Goal: Transaction & Acquisition: Complete application form

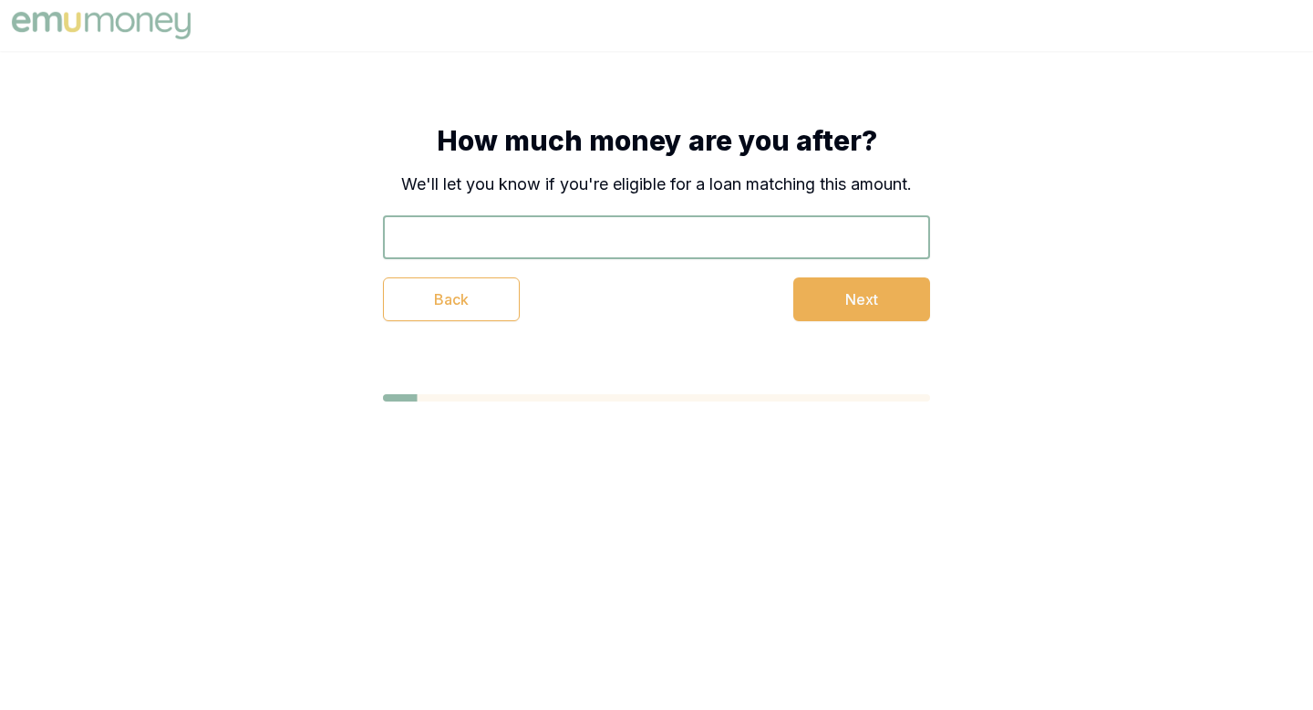
click at [650, 246] on input "text" at bounding box center [656, 237] width 547 height 44
type input "$31,000"
click at [891, 296] on button "Next" at bounding box center [862, 299] width 137 height 44
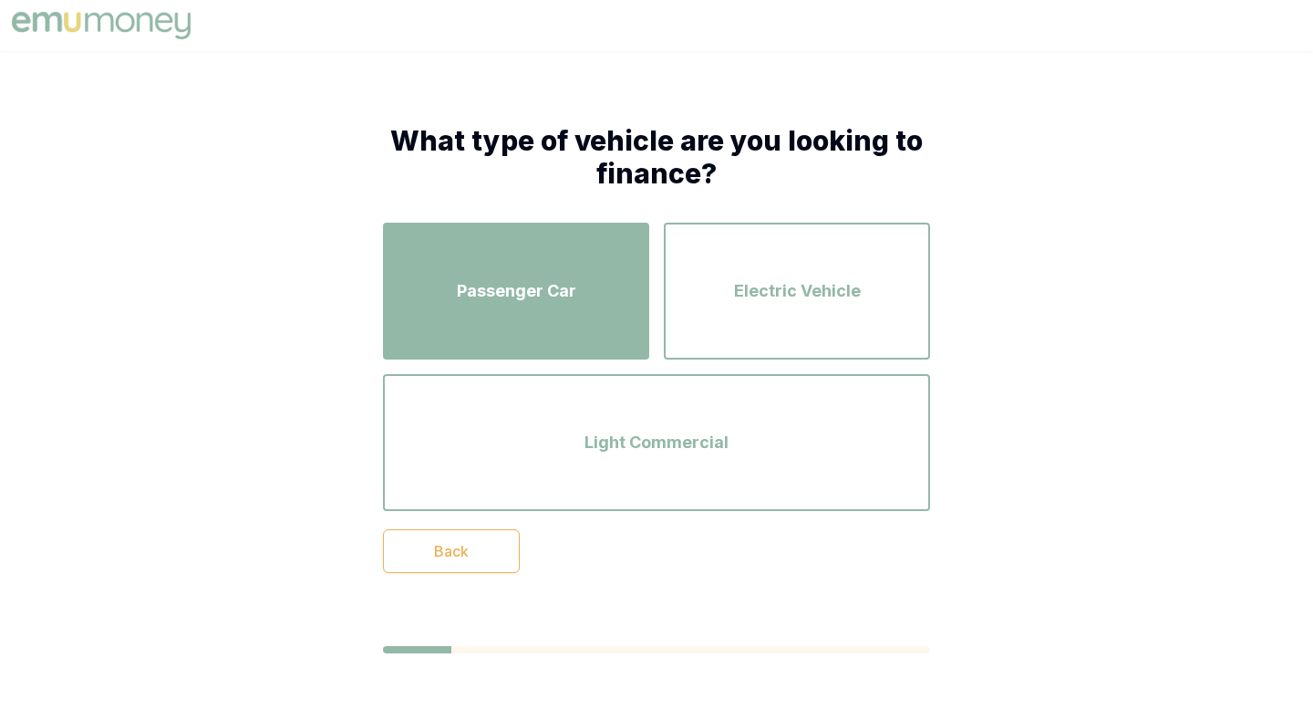
click at [564, 305] on div "Passenger Car" at bounding box center [515, 291] width 233 height 104
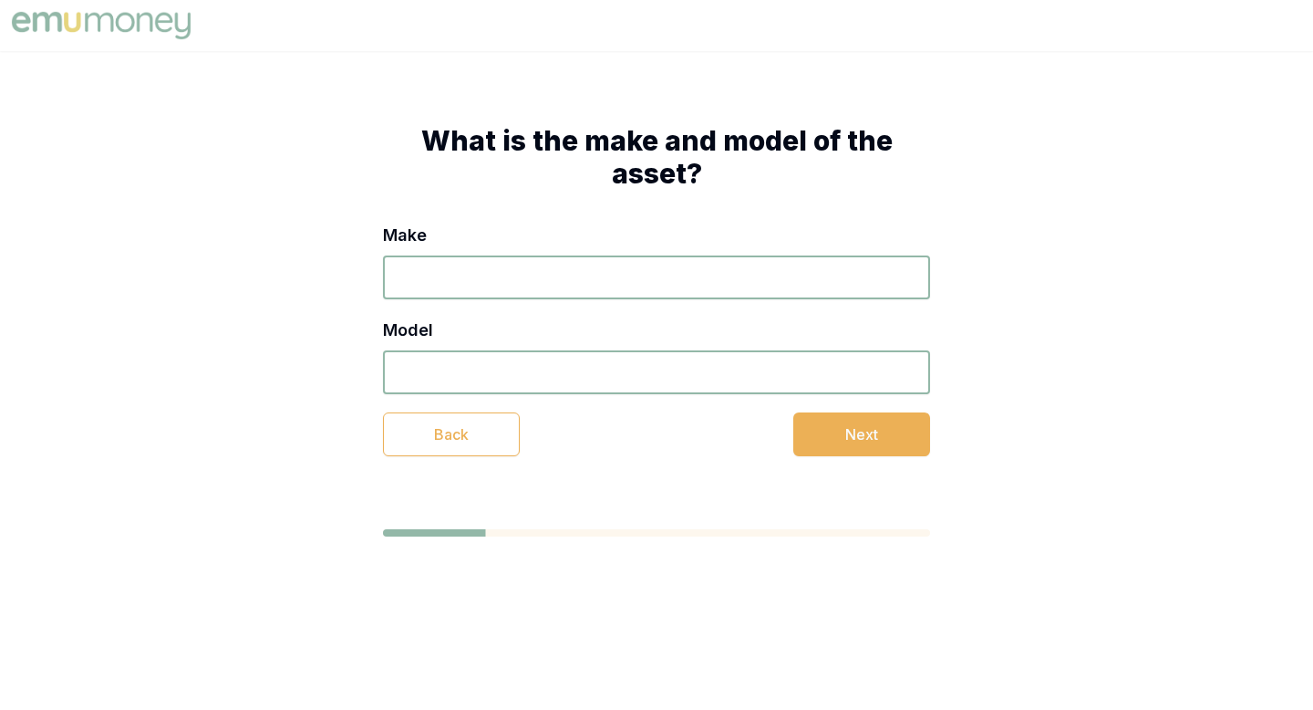
click at [619, 278] on input "Make" at bounding box center [656, 277] width 547 height 44
type input "Holden"
click at [604, 361] on input "Model" at bounding box center [656, 372] width 547 height 44
type input "Commodore"
click at [853, 442] on button "Next" at bounding box center [862, 434] width 137 height 44
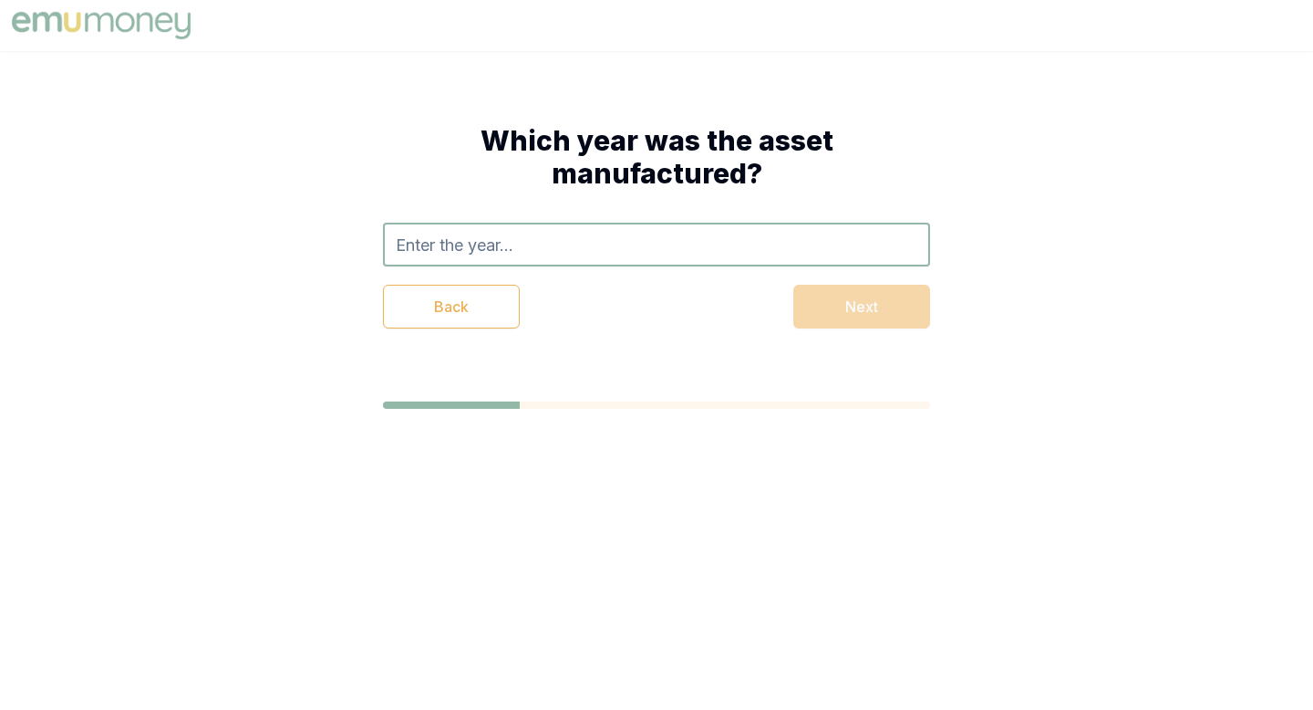
click at [588, 244] on input "text" at bounding box center [656, 245] width 547 height 44
type input "2016"
click at [698, 275] on div "2016" at bounding box center [656, 284] width 545 height 36
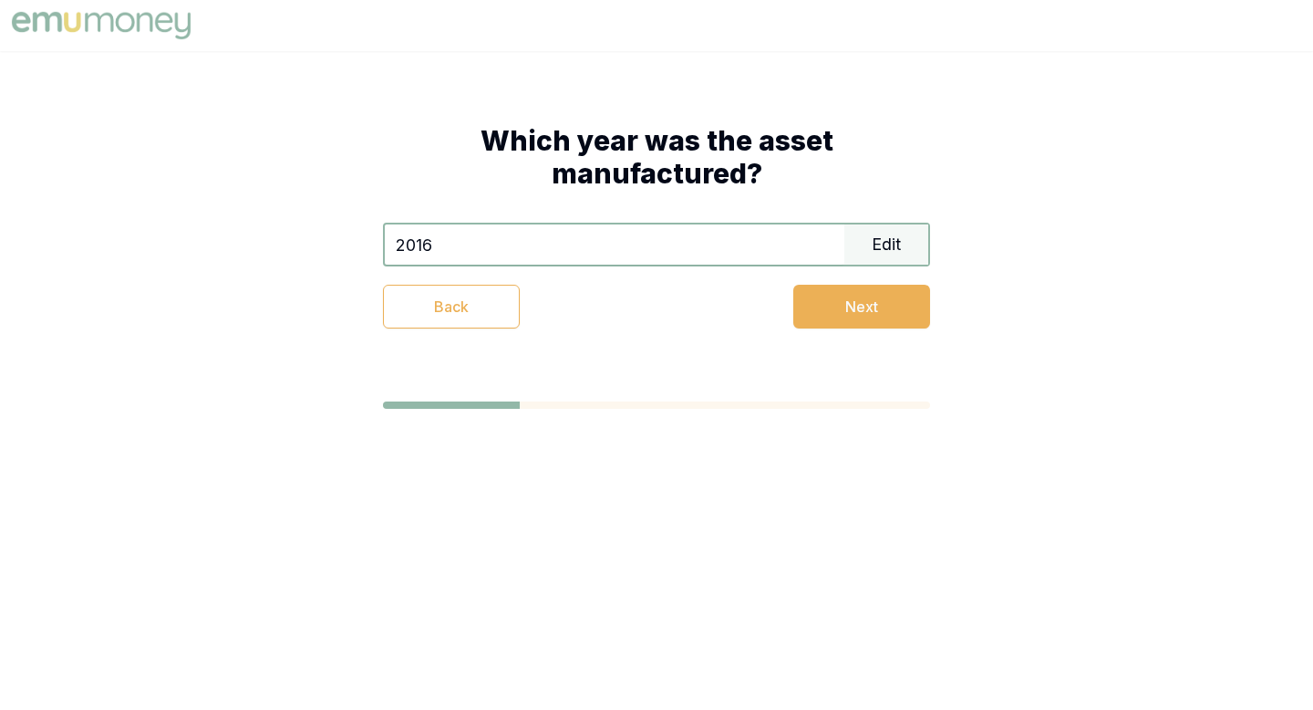
click at [790, 296] on div "Back Next" at bounding box center [656, 307] width 547 height 44
click at [809, 301] on button "Next" at bounding box center [862, 307] width 137 height 44
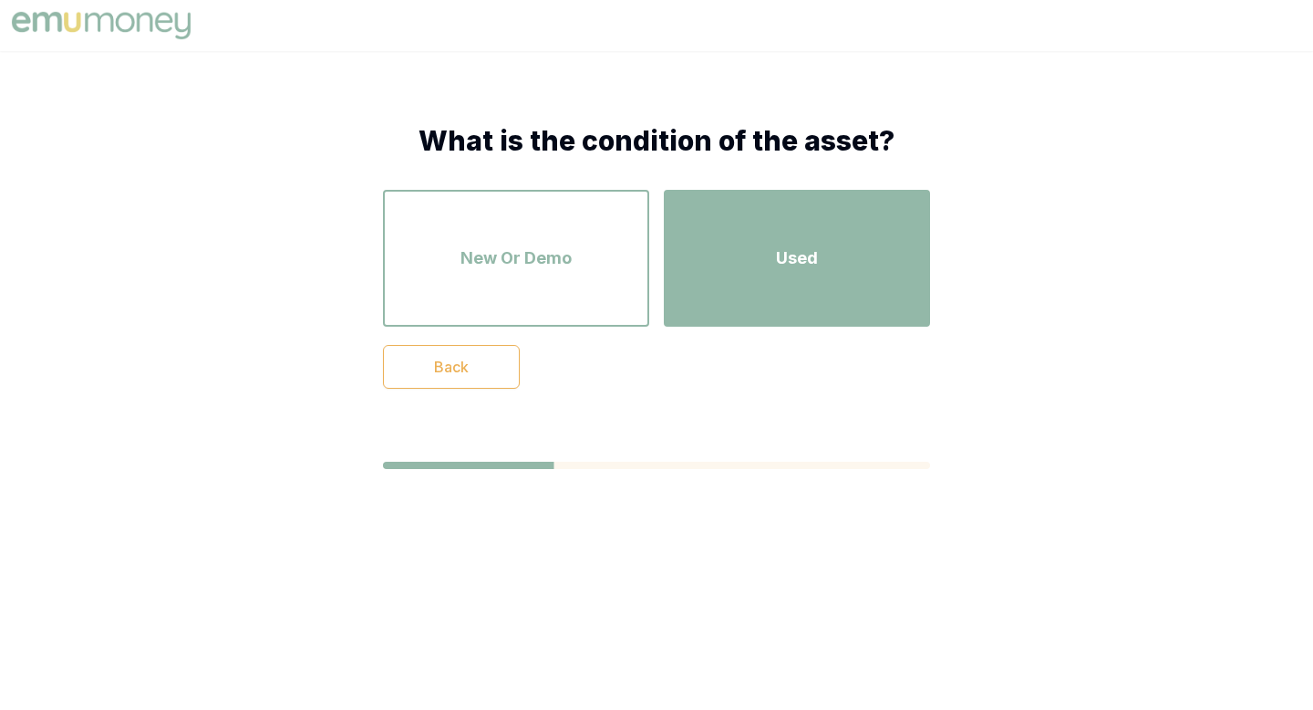
click at [741, 251] on div "Used" at bounding box center [796, 258] width 233 height 104
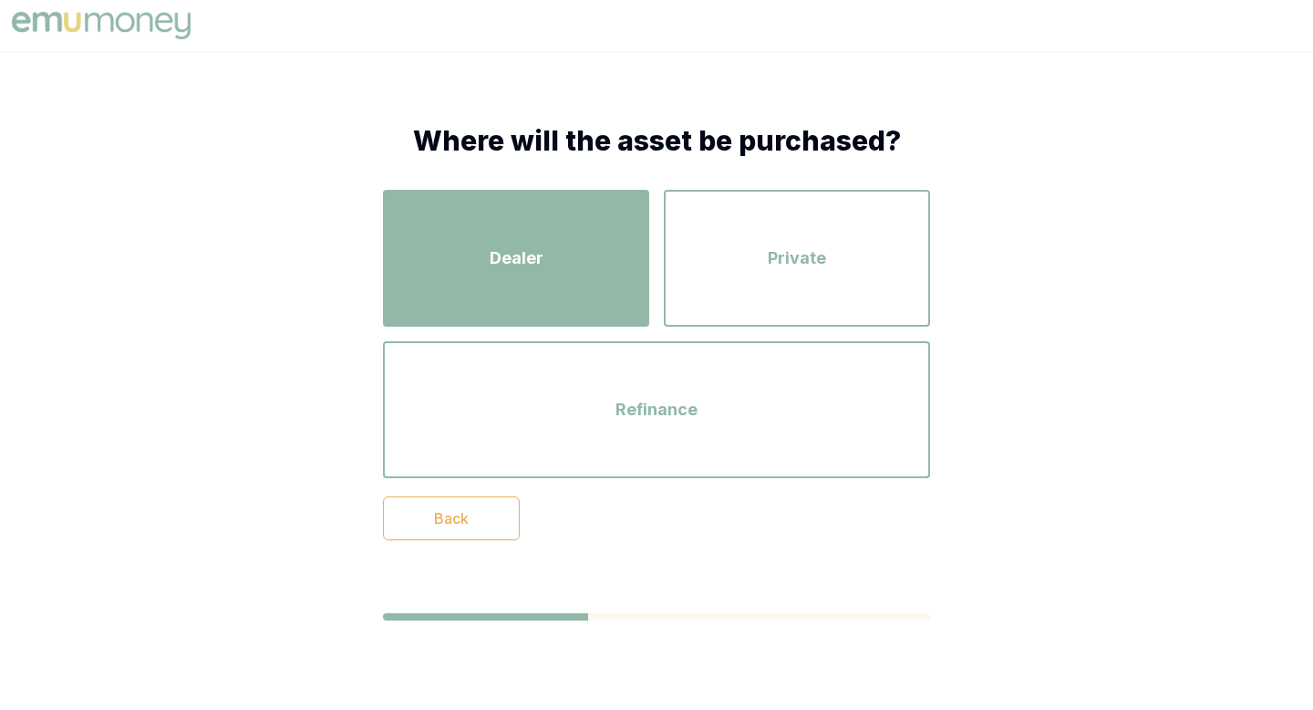
click at [578, 223] on div "Dealer" at bounding box center [515, 258] width 233 height 104
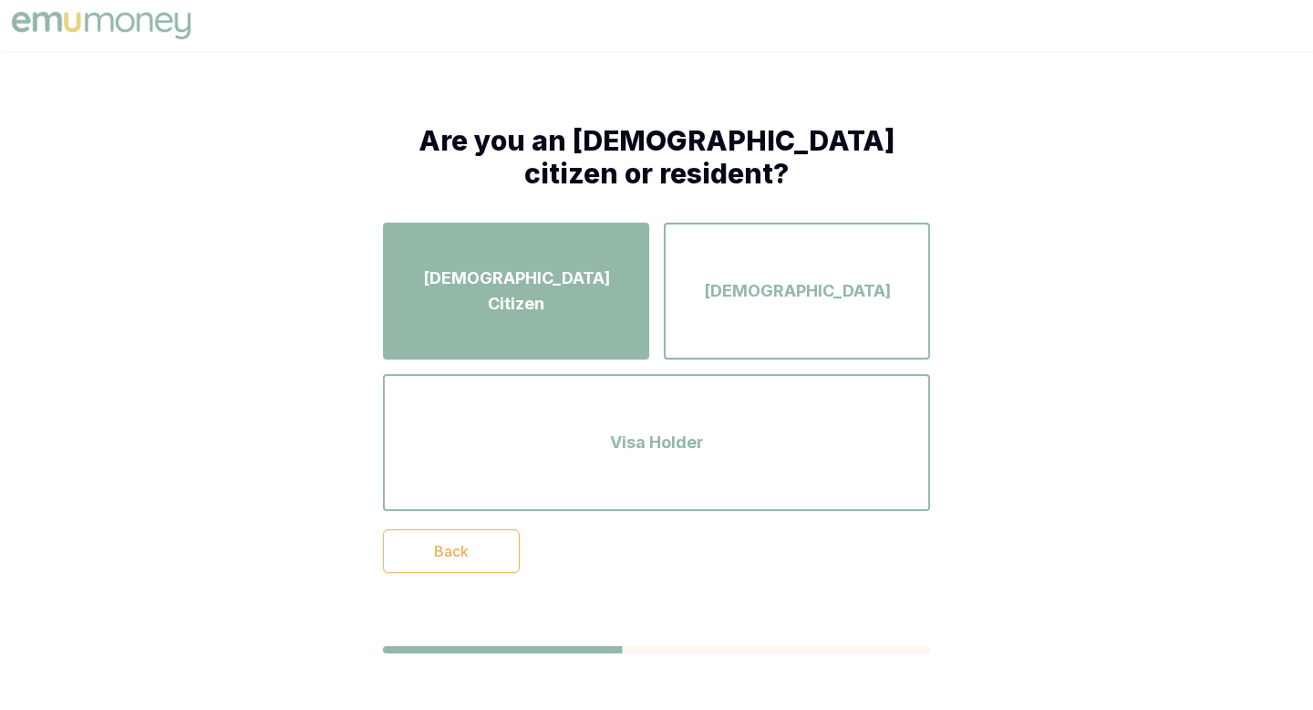
click at [582, 298] on span "[DEMOGRAPHIC_DATA] Citizen" at bounding box center [515, 290] width 233 height 51
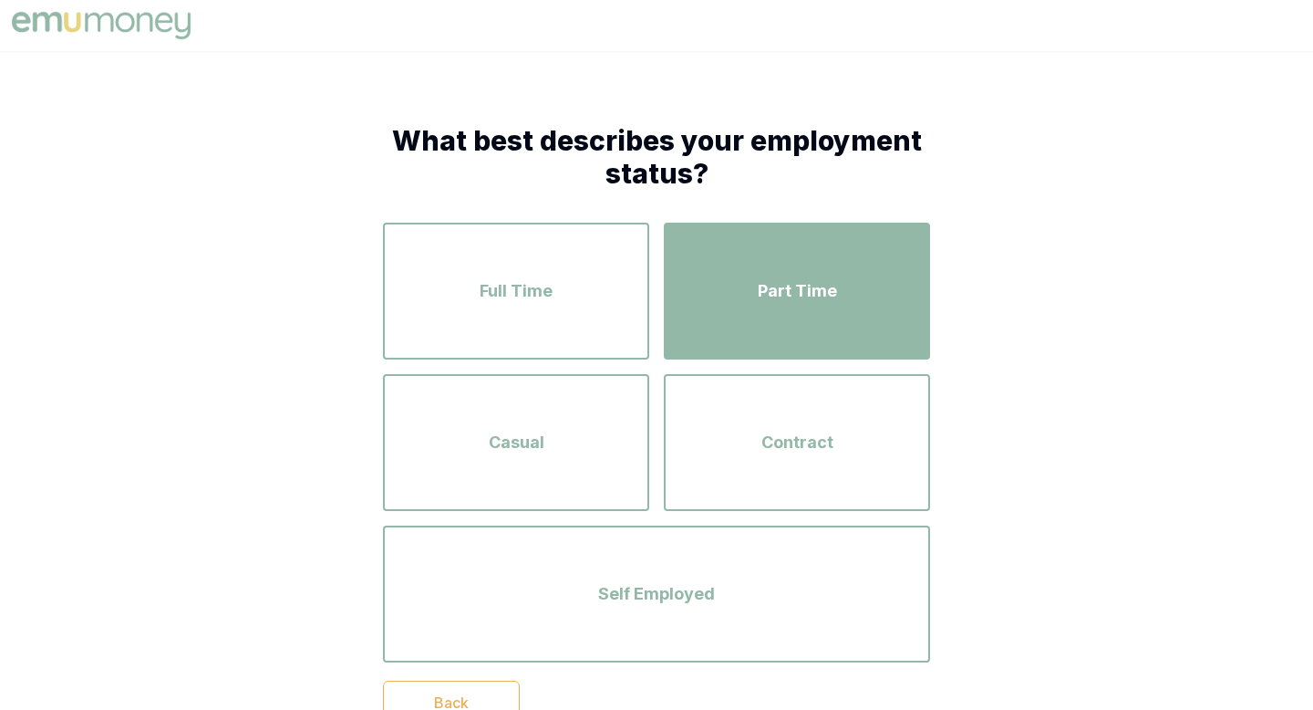
click at [726, 316] on div "Part Time" at bounding box center [796, 291] width 233 height 104
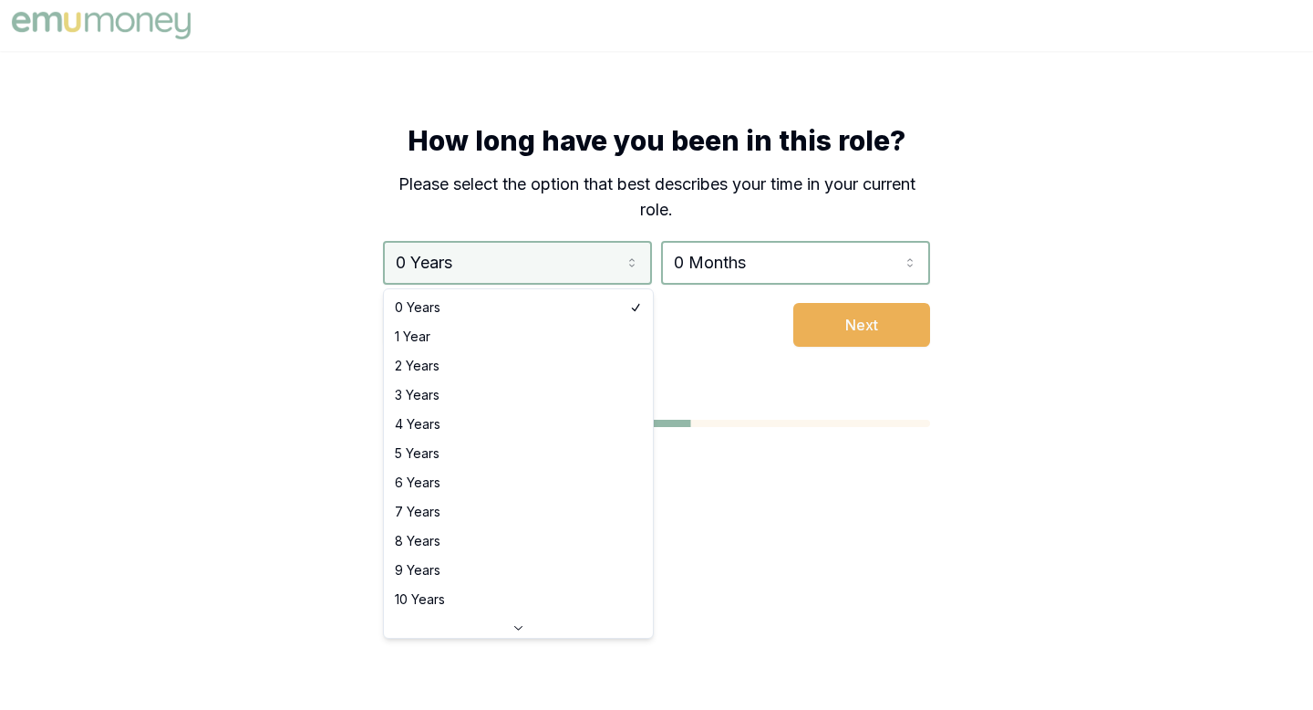
click at [582, 260] on html "How long have you been in this role? Please select the option that best describ…" at bounding box center [656, 355] width 1313 height 710
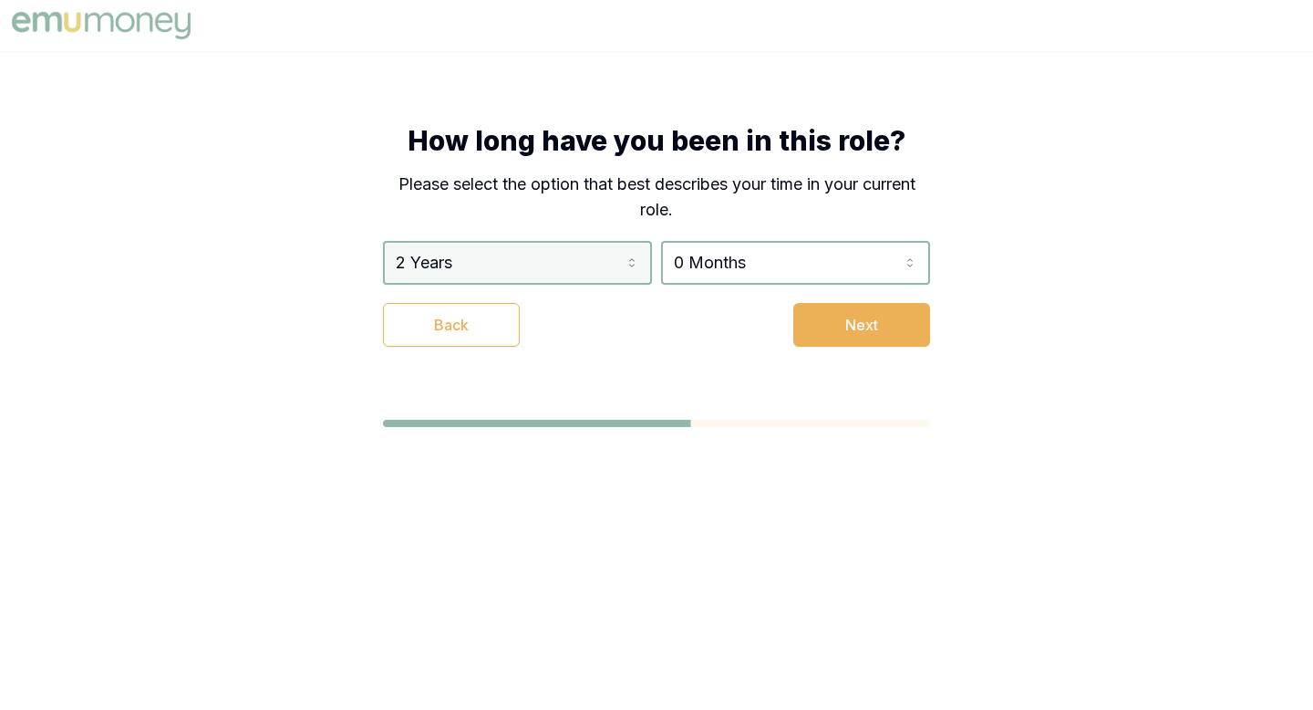
click at [564, 258] on html "How long have you been in this role? Please select the option that best describ…" at bounding box center [656, 355] width 1313 height 710
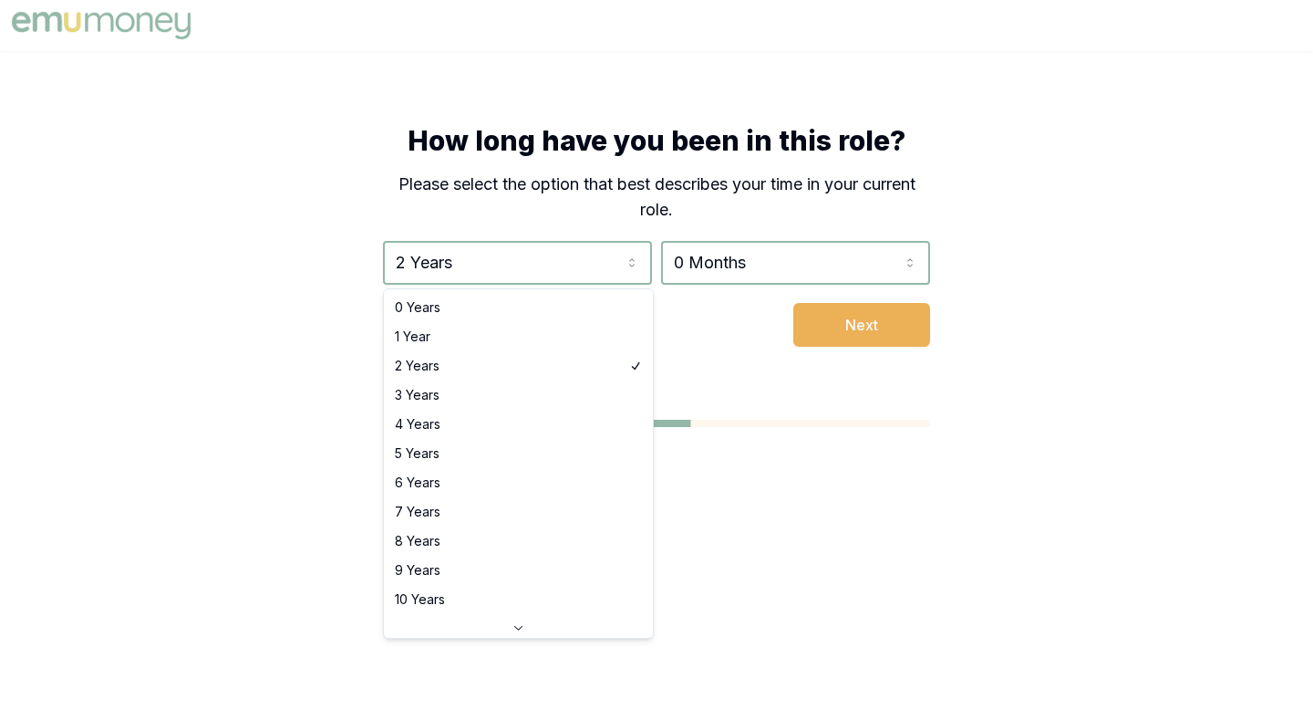
select select "1"
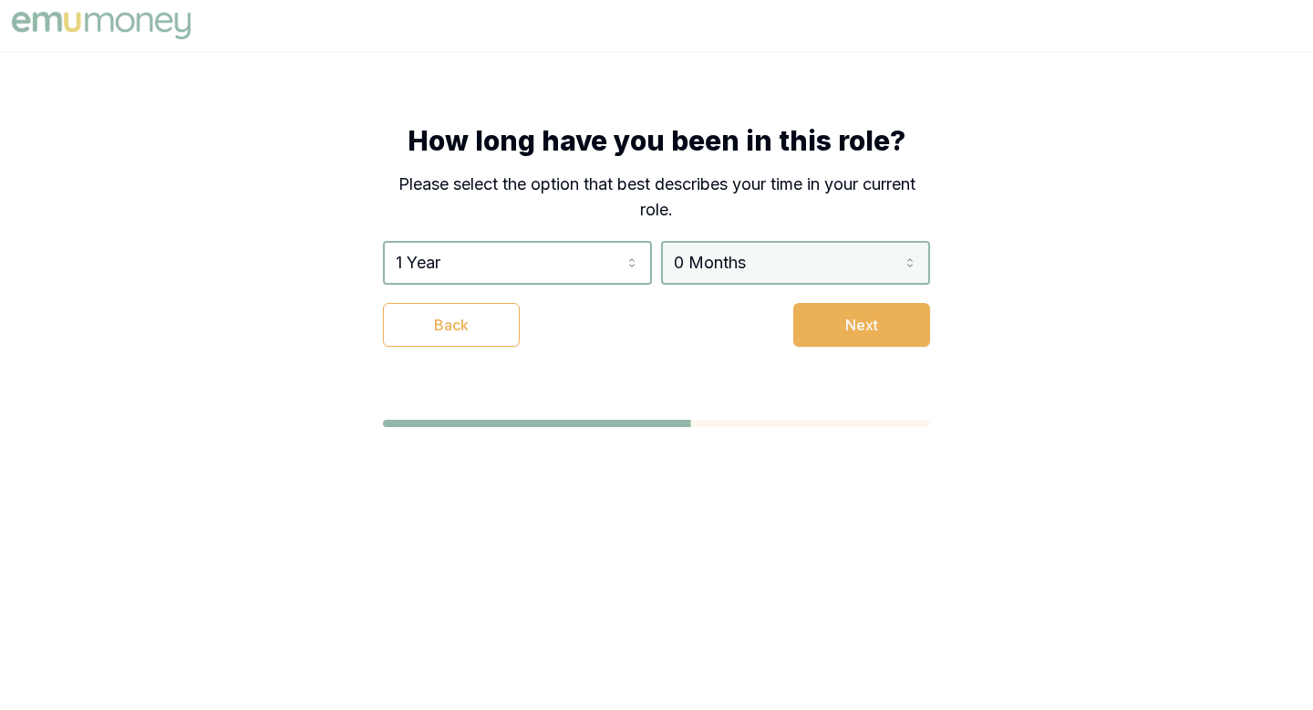
click at [817, 260] on html "How long have you been in this role? Please select the option that best describ…" at bounding box center [656, 355] width 1313 height 710
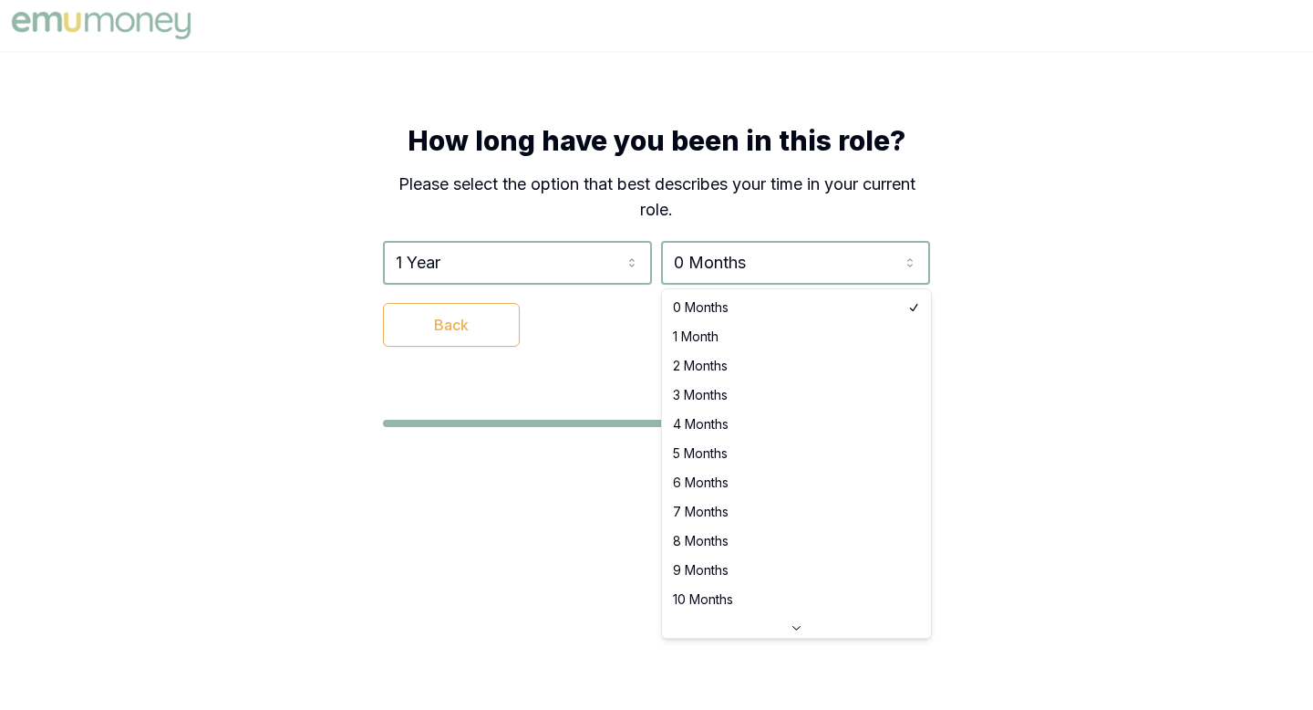
select select "9"
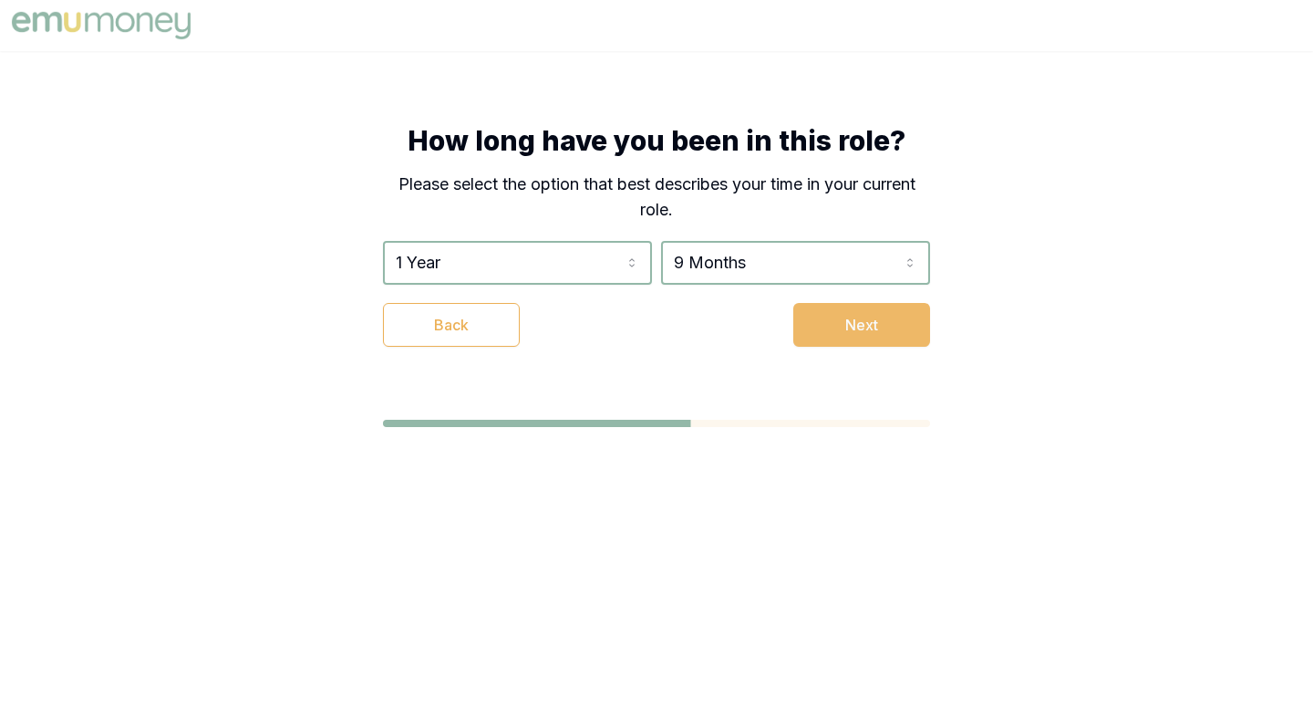
click at [859, 323] on button "Next" at bounding box center [862, 325] width 137 height 44
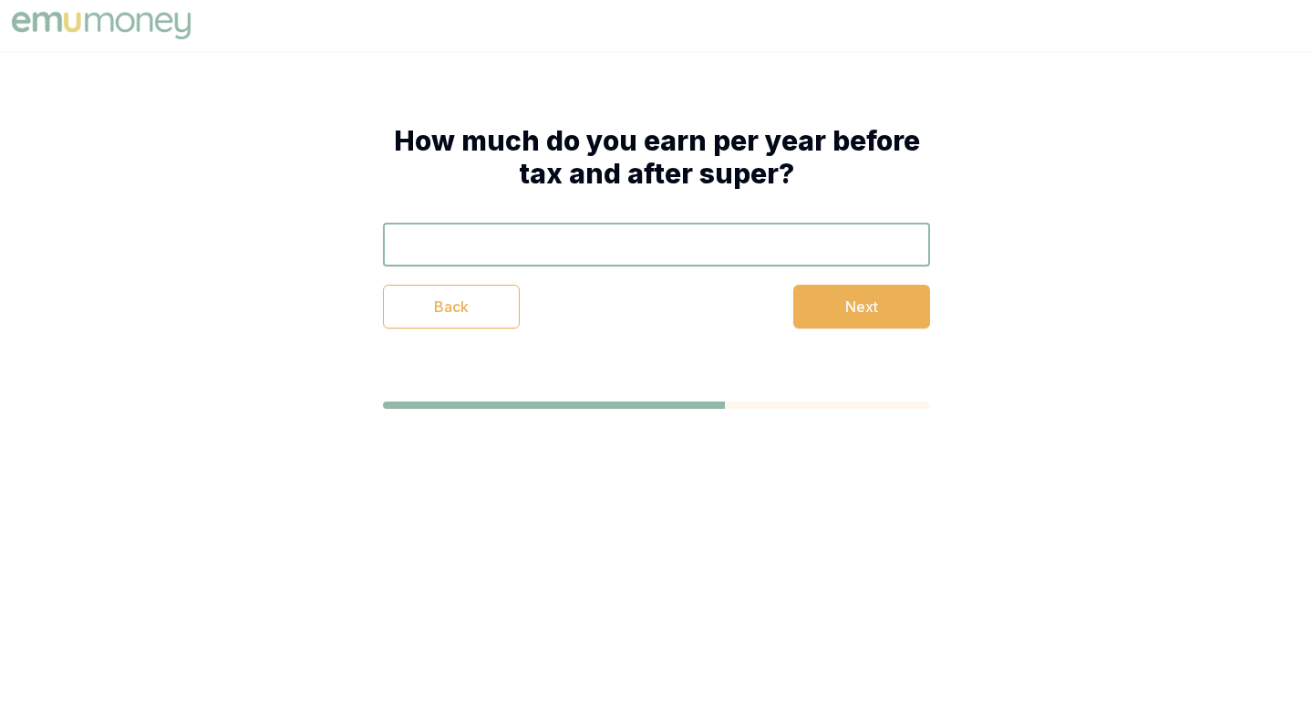
click at [731, 252] on input "text" at bounding box center [656, 245] width 547 height 44
type input "$75,000"
click at [853, 307] on button "Next" at bounding box center [862, 307] width 137 height 44
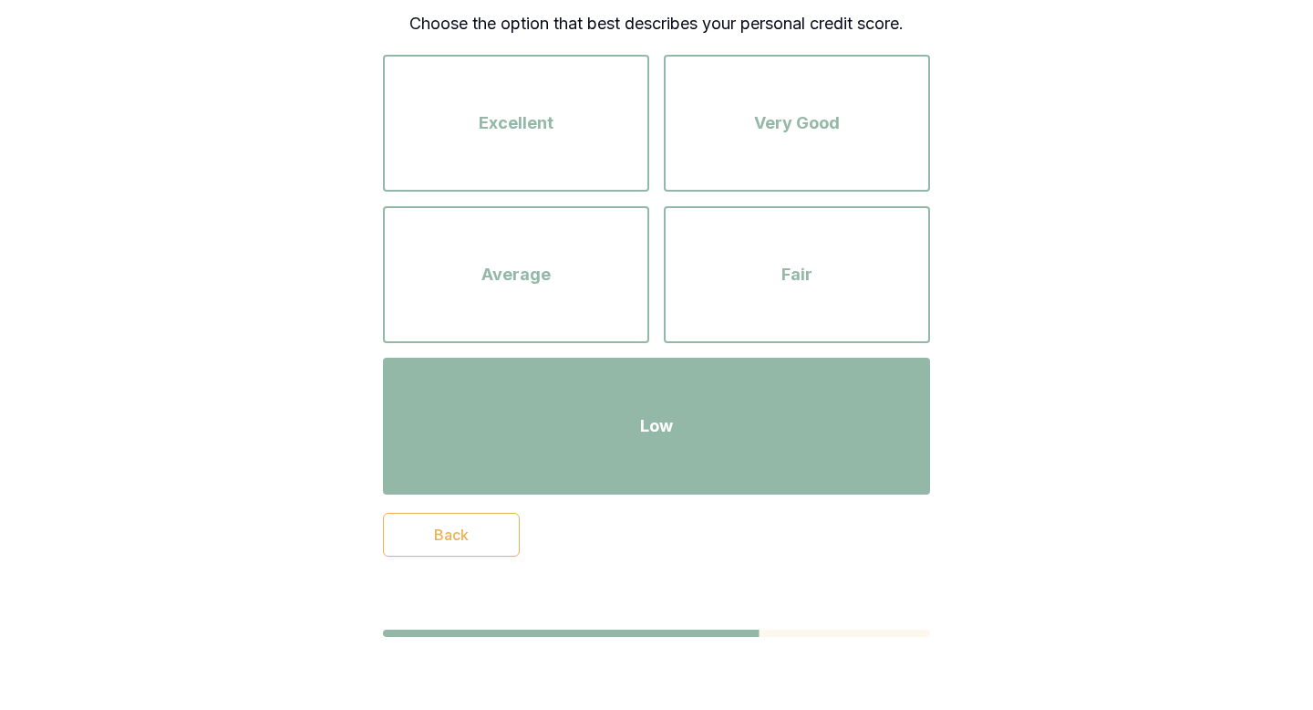
scroll to position [84, 0]
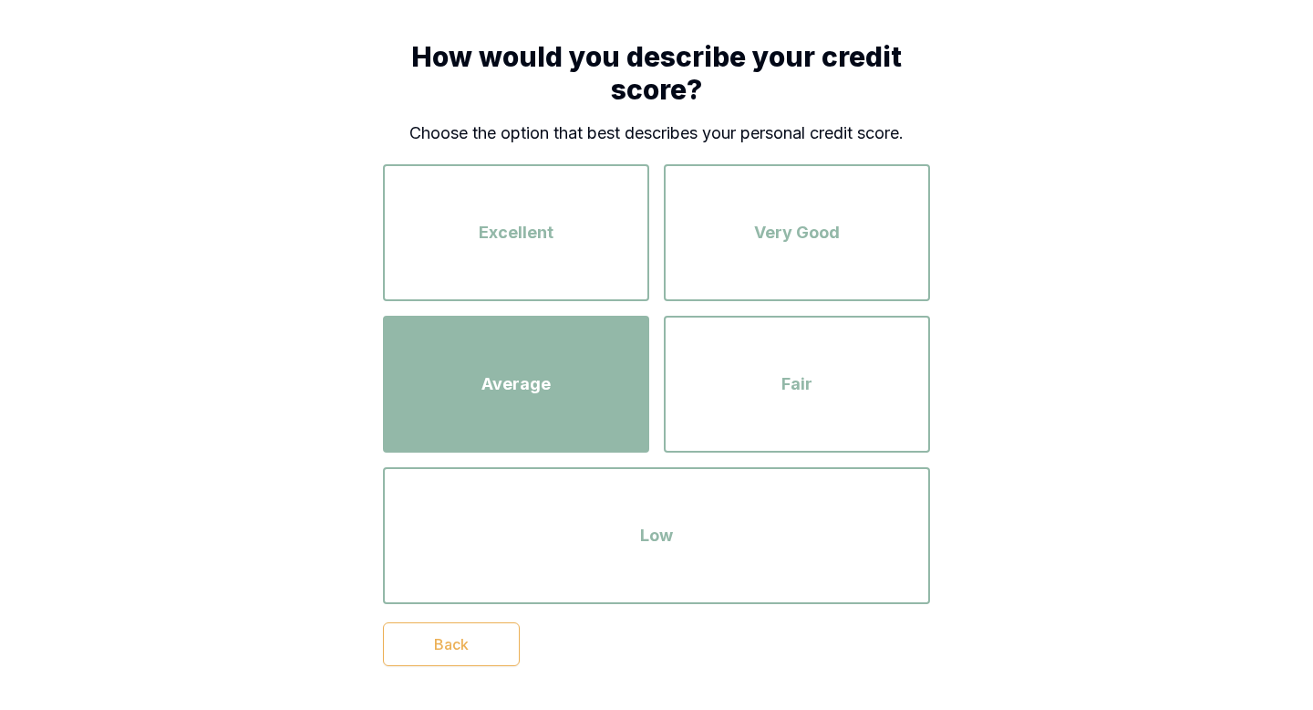
click at [545, 361] on div "Average" at bounding box center [515, 384] width 233 height 104
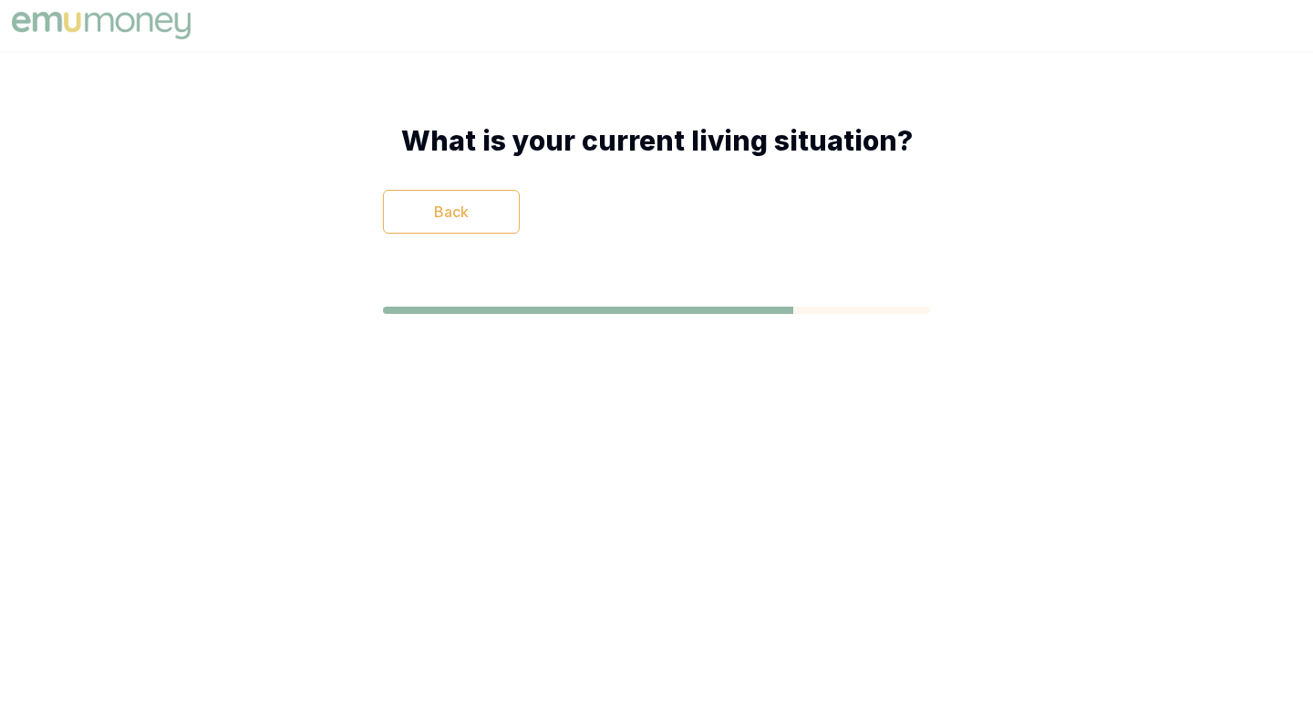
scroll to position [0, 0]
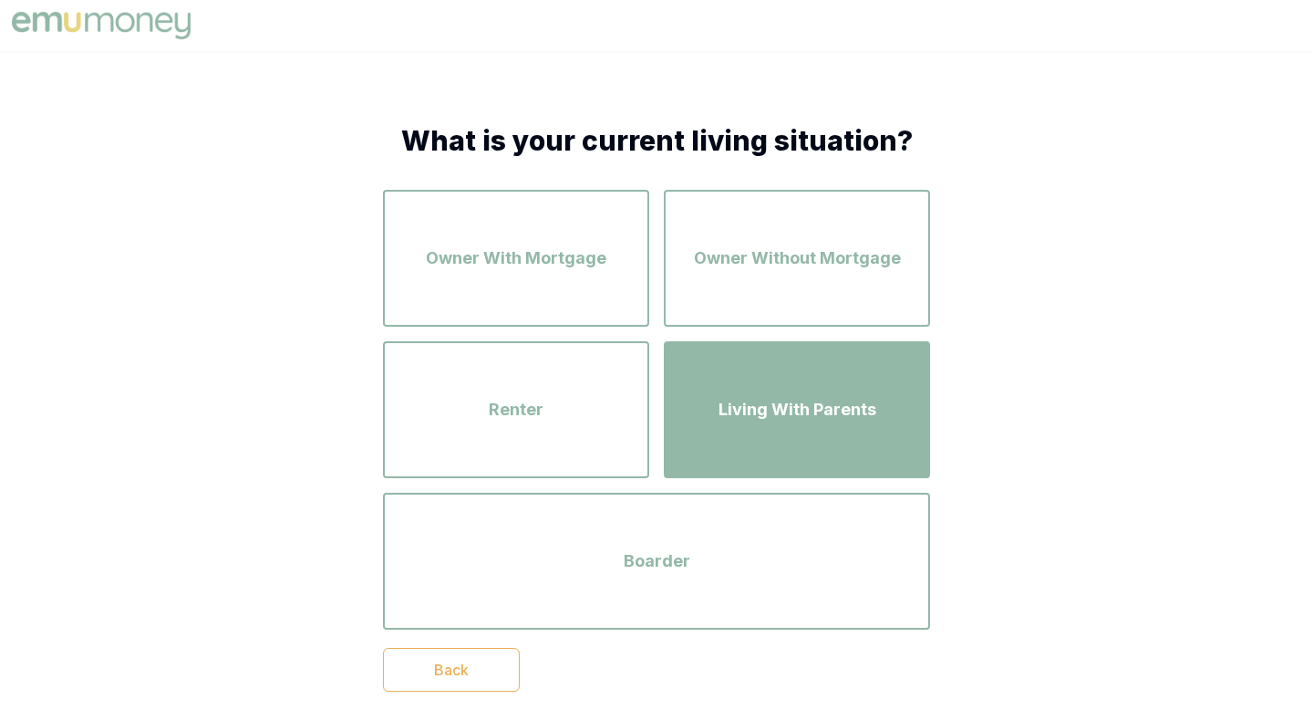
click at [804, 420] on span "Living With Parents" at bounding box center [798, 410] width 158 height 26
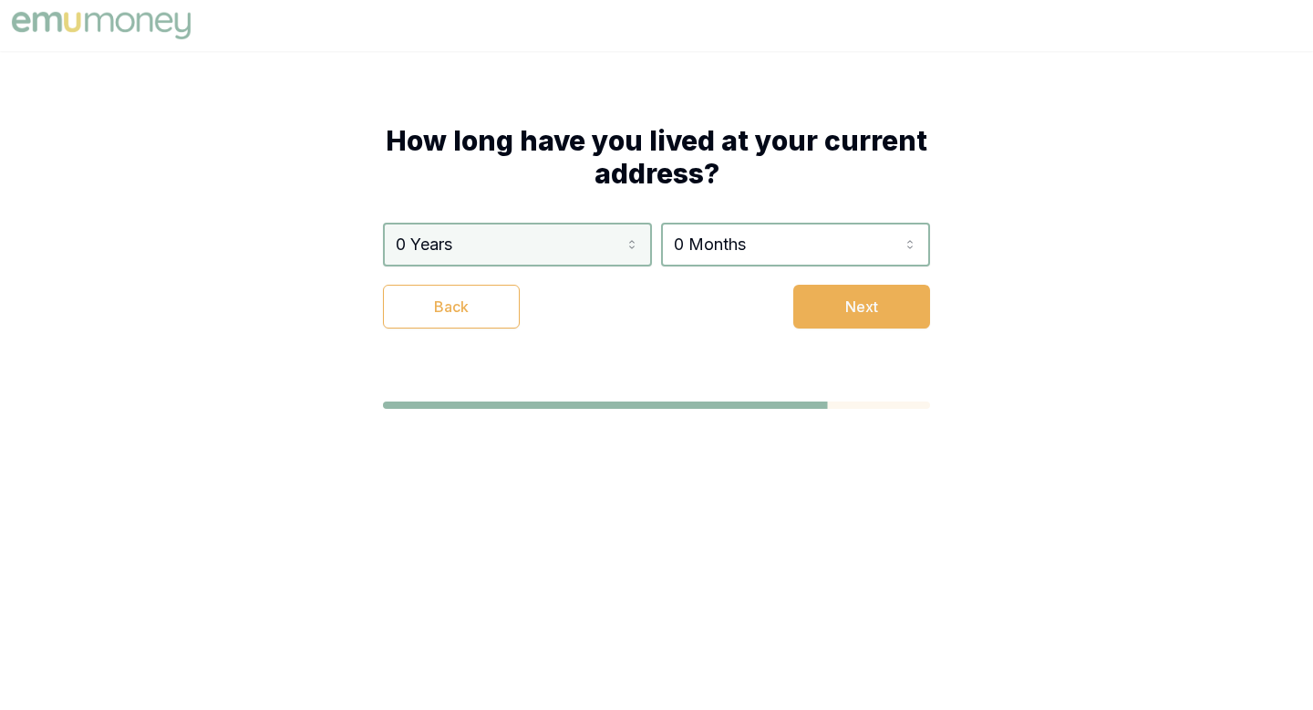
click at [592, 261] on html "How long have you lived at your current address? 0 Years 0 Years 1 Year 2 Years…" at bounding box center [656, 355] width 1313 height 710
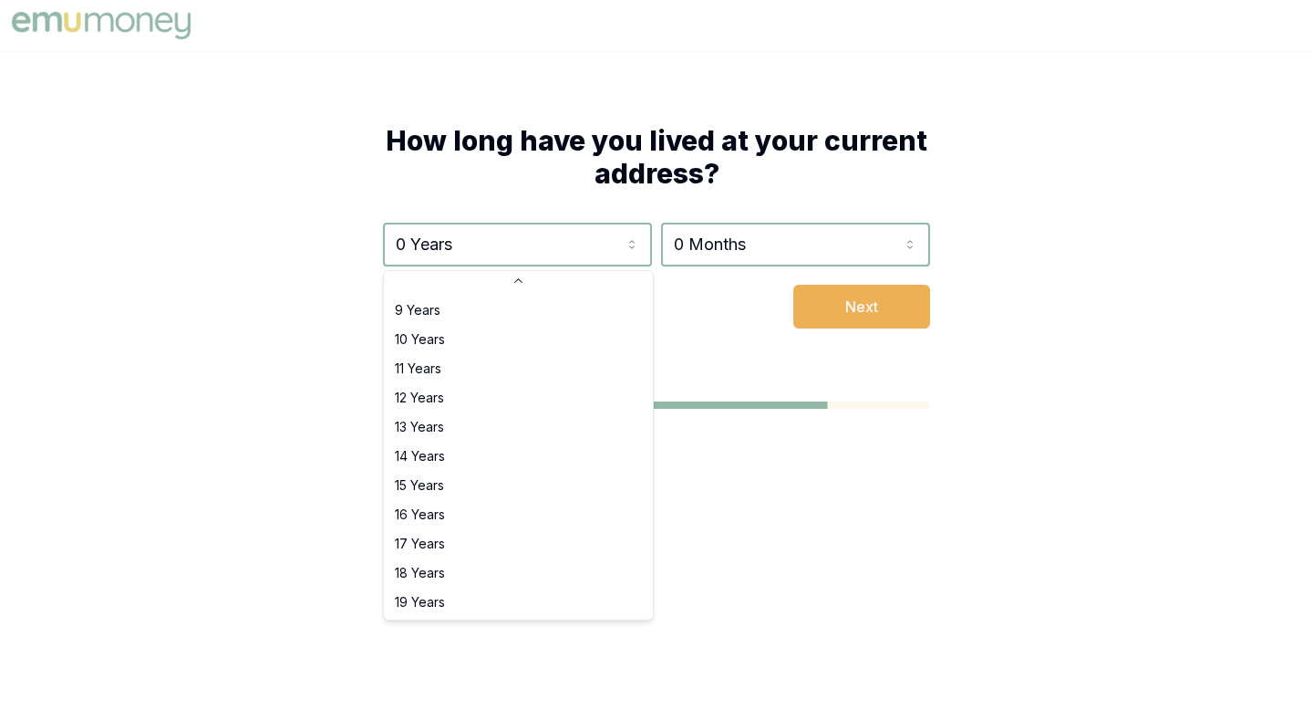
scroll to position [293, 0]
select select "15"
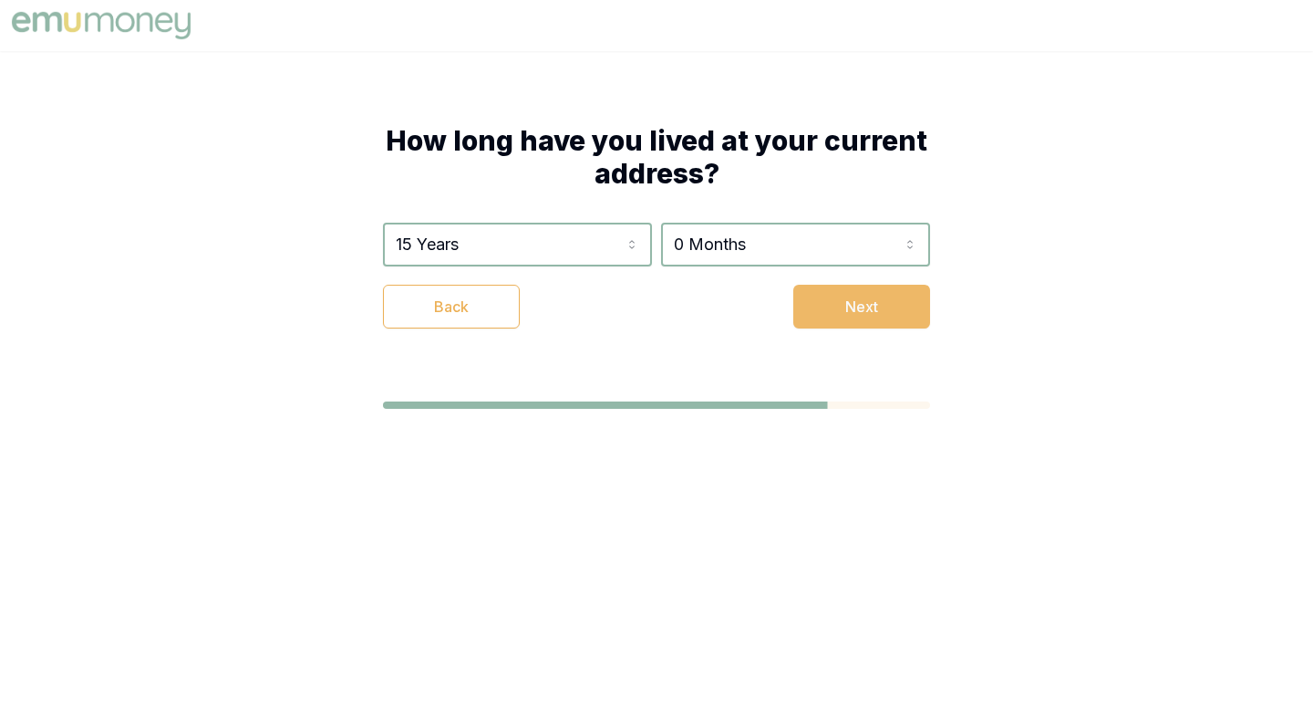
click at [862, 312] on button "Next" at bounding box center [862, 307] width 137 height 44
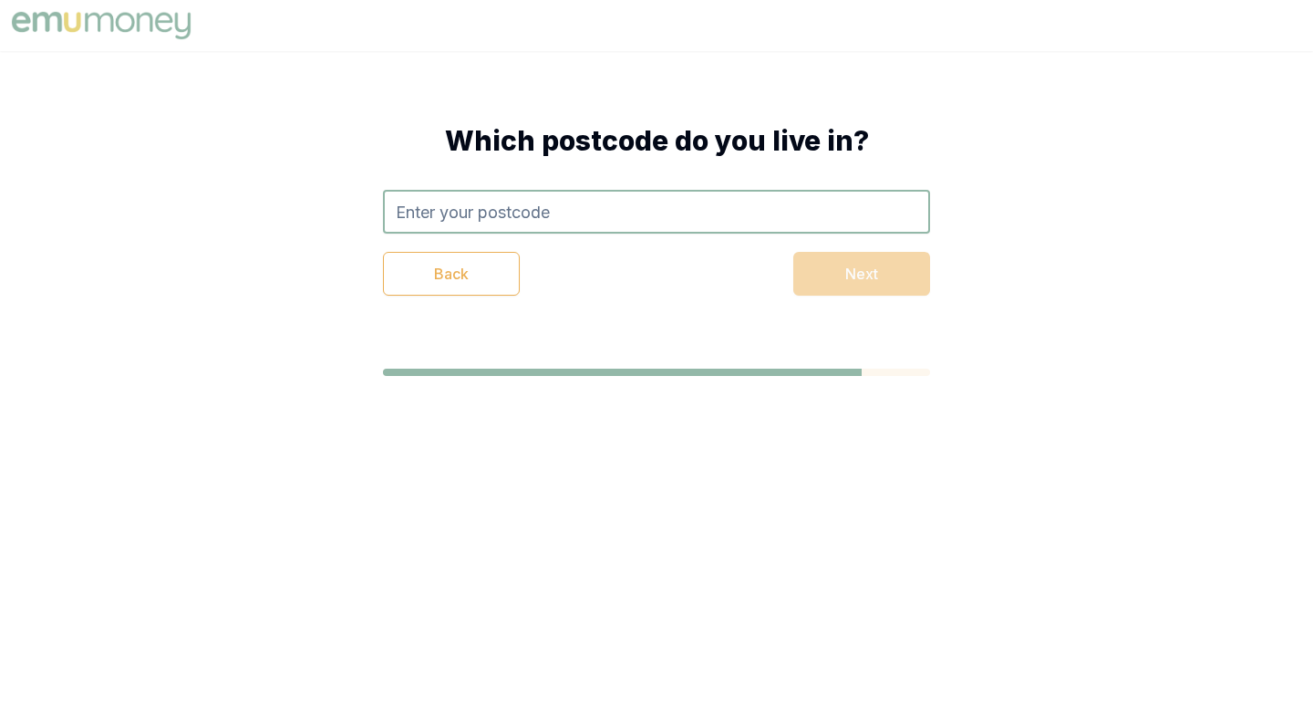
click at [682, 215] on input "text" at bounding box center [656, 212] width 547 height 44
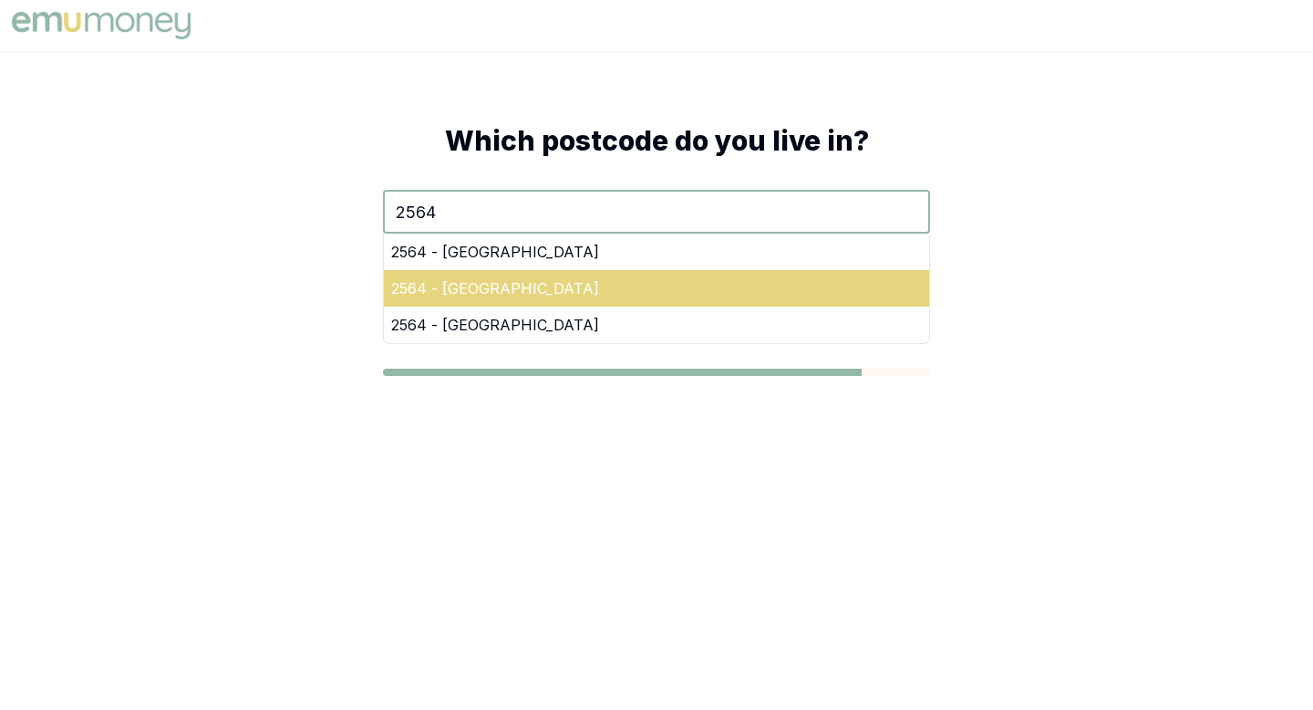
type input "2564"
click at [599, 273] on div "2564 - [GEOGRAPHIC_DATA]" at bounding box center [656, 288] width 545 height 36
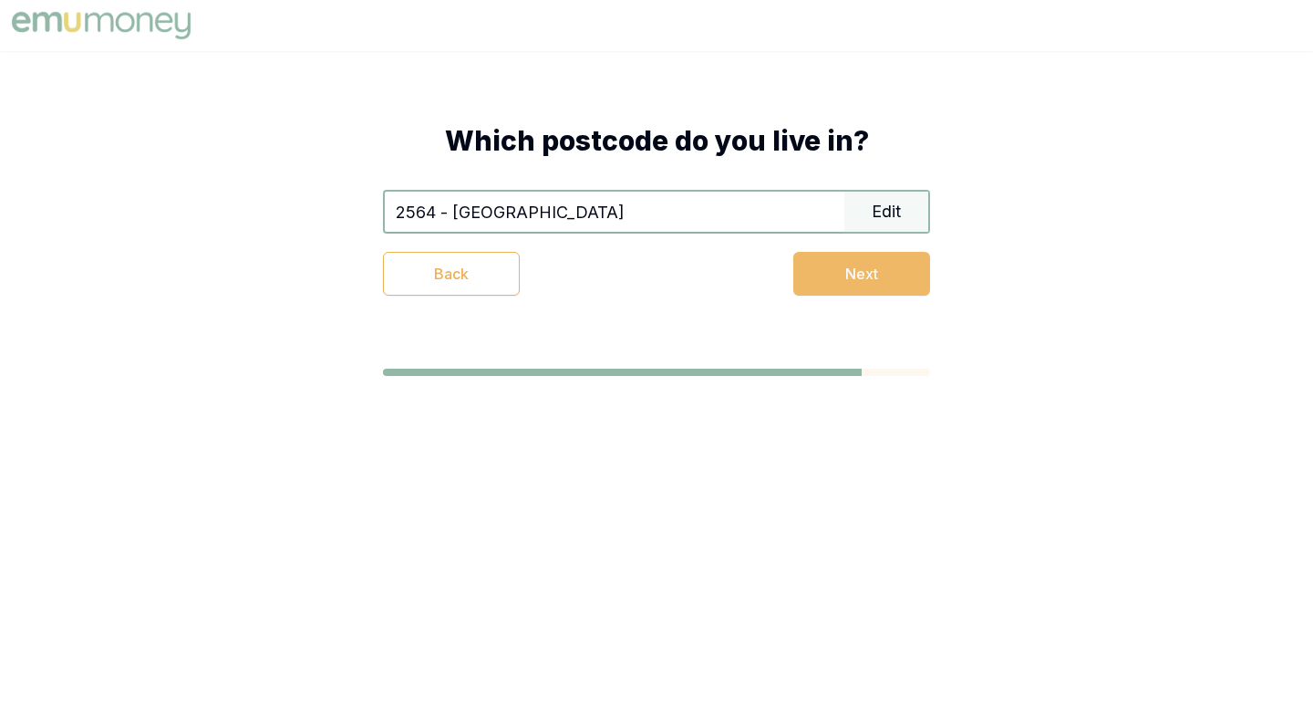
click at [835, 289] on button "Next" at bounding box center [862, 274] width 137 height 44
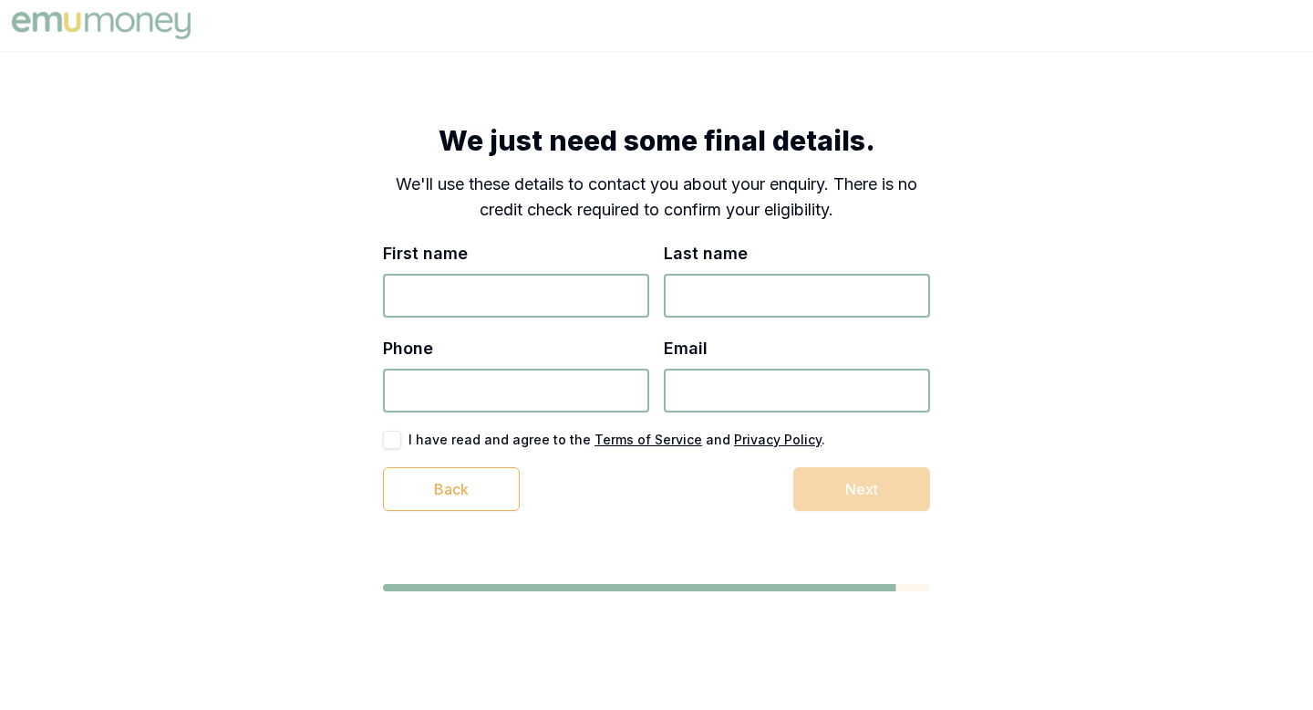
click at [576, 311] on input "First name" at bounding box center [516, 296] width 266 height 44
type input "mersedes"
click at [761, 290] on input "Last name" at bounding box center [797, 296] width 266 height 44
type input "mansfield"
click at [543, 405] on input "Phone" at bounding box center [516, 390] width 266 height 44
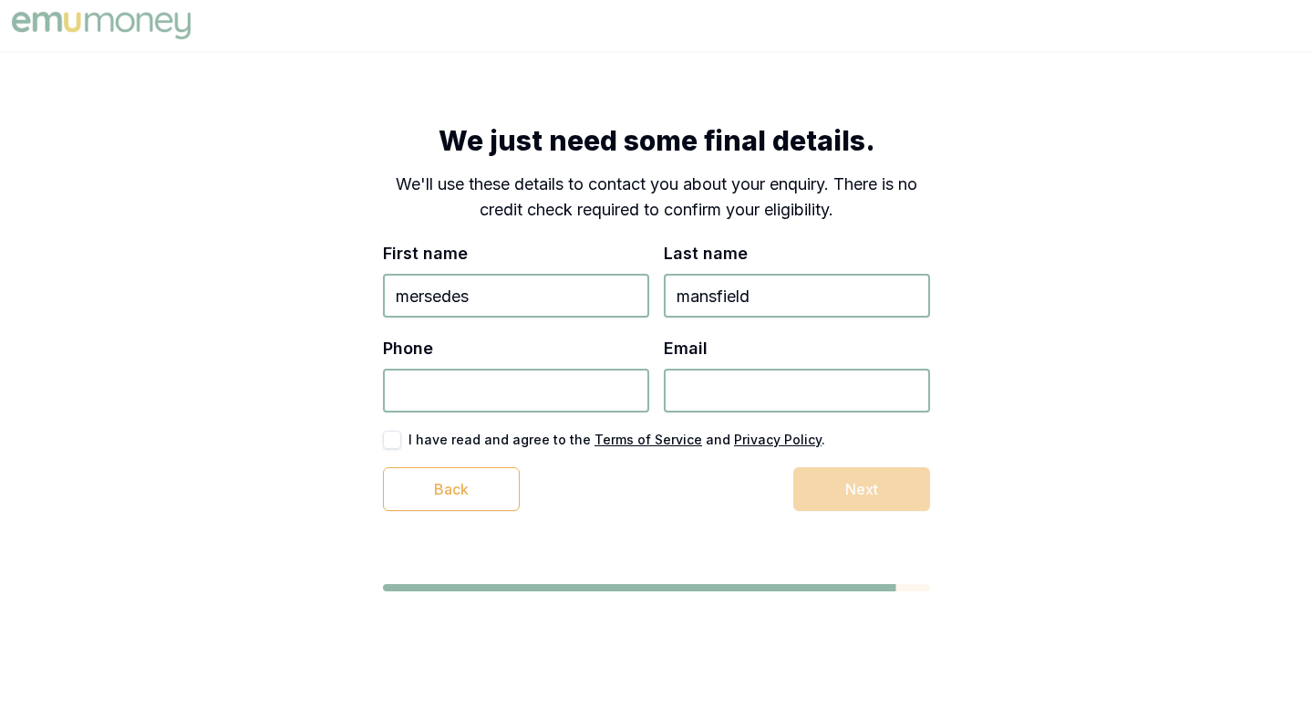
type input "0412 418 450"
click at [815, 390] on input "Email" at bounding box center [797, 390] width 266 height 44
type input "[EMAIL_ADDRESS][DOMAIN_NAME]"
click at [393, 437] on button "button" at bounding box center [392, 440] width 18 height 18
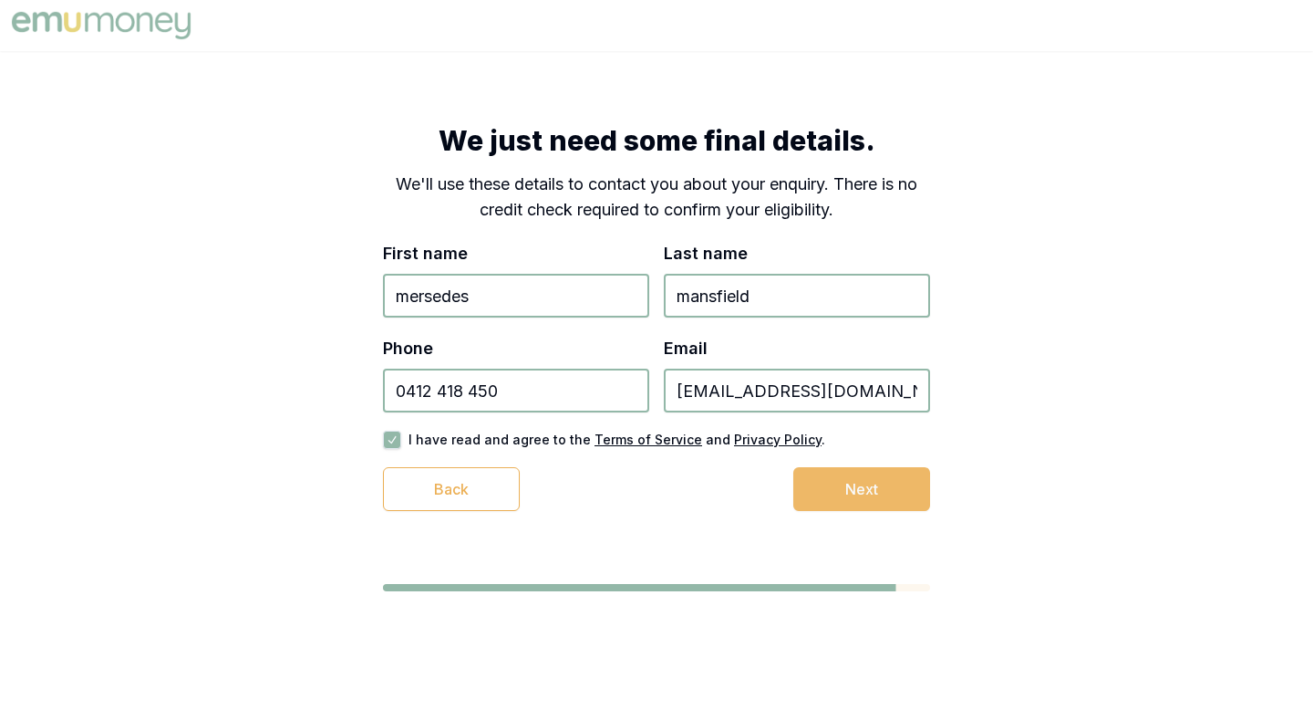
click at [831, 502] on button "Next" at bounding box center [862, 489] width 137 height 44
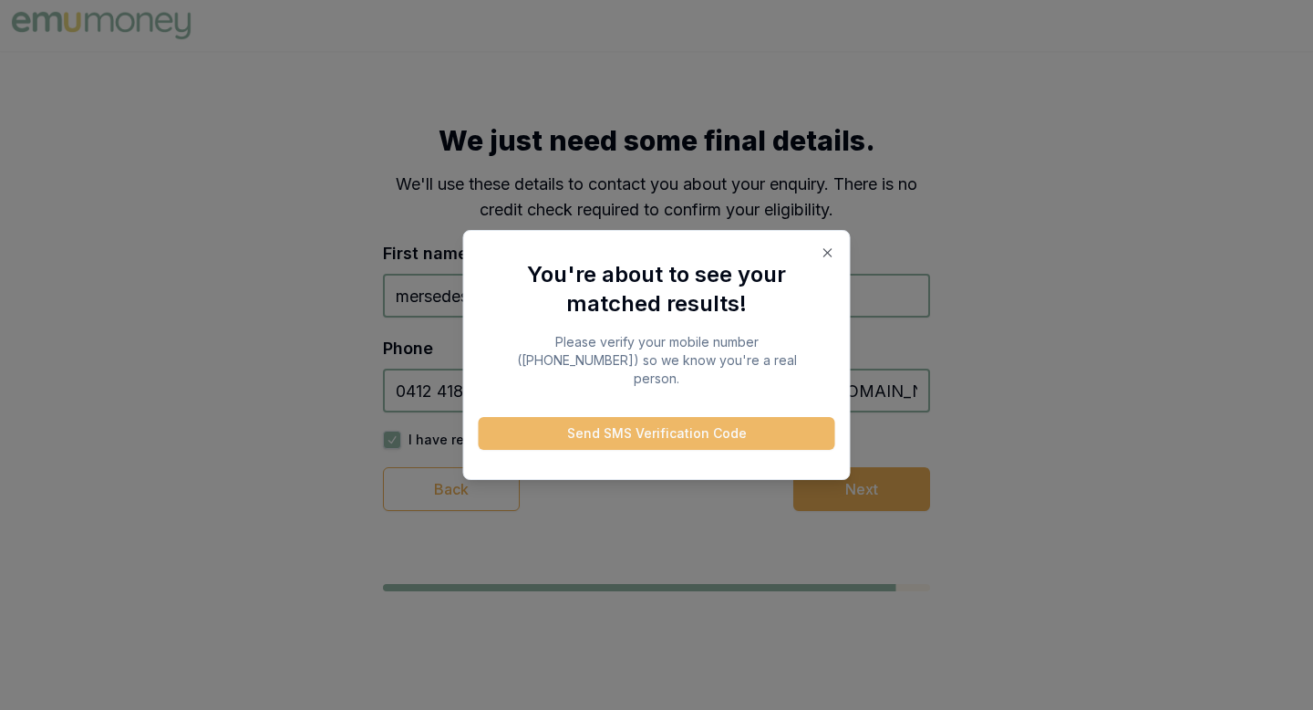
click at [761, 424] on button "Send SMS Verification Code" at bounding box center [657, 433] width 357 height 33
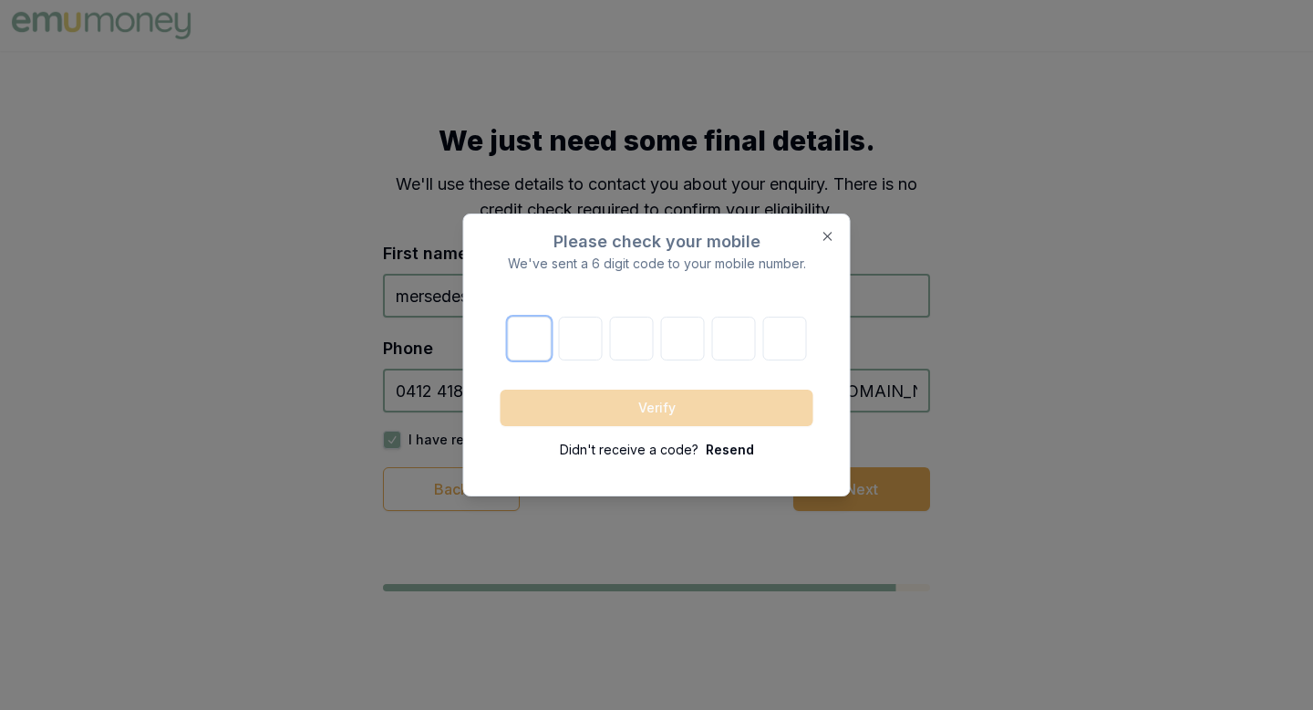
click at [515, 348] on input "number" at bounding box center [529, 338] width 44 height 44
type input "5"
type input "3"
type input "1"
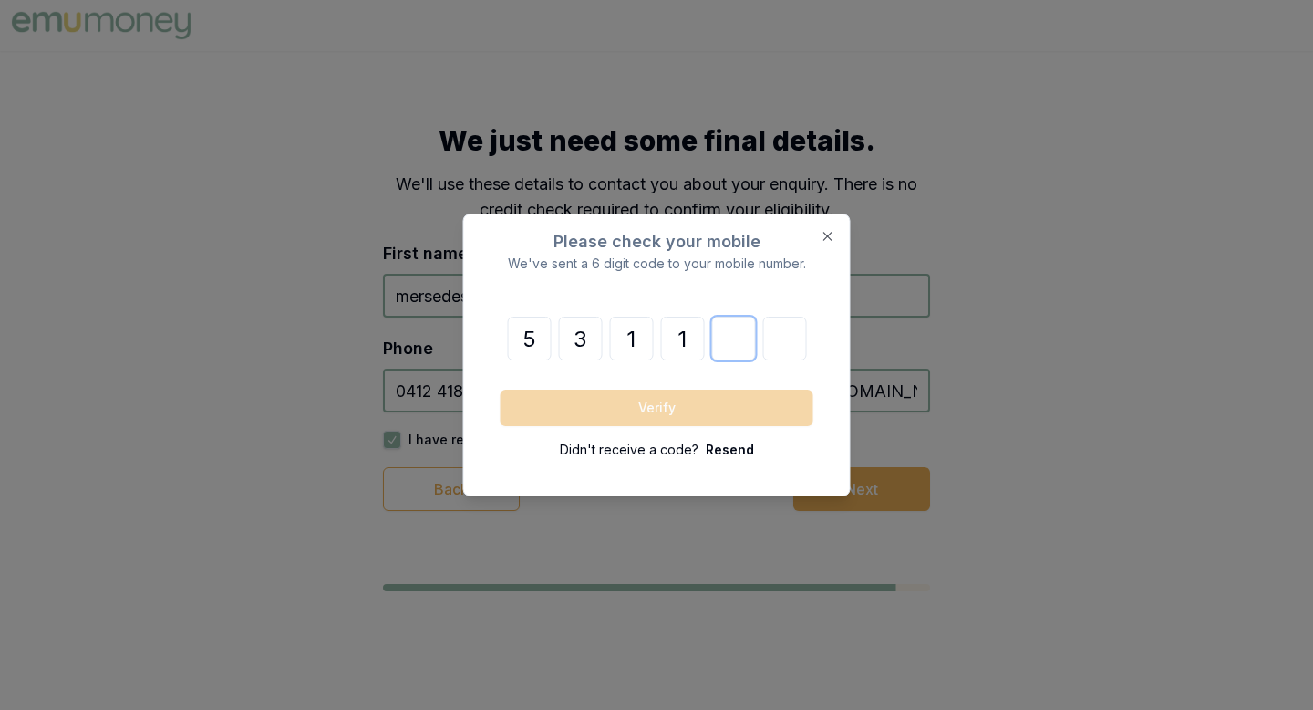
type input "3"
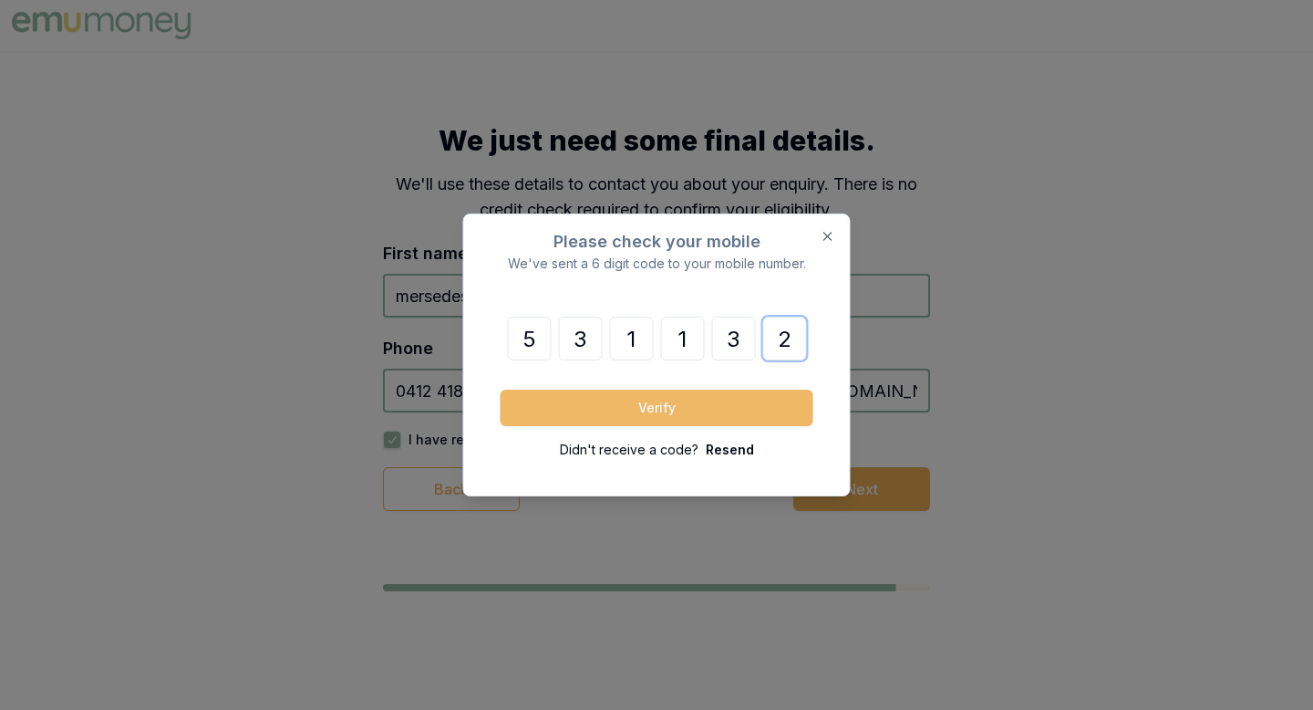
type input "2"
click at [570, 398] on button "Verify" at bounding box center [657, 407] width 313 height 36
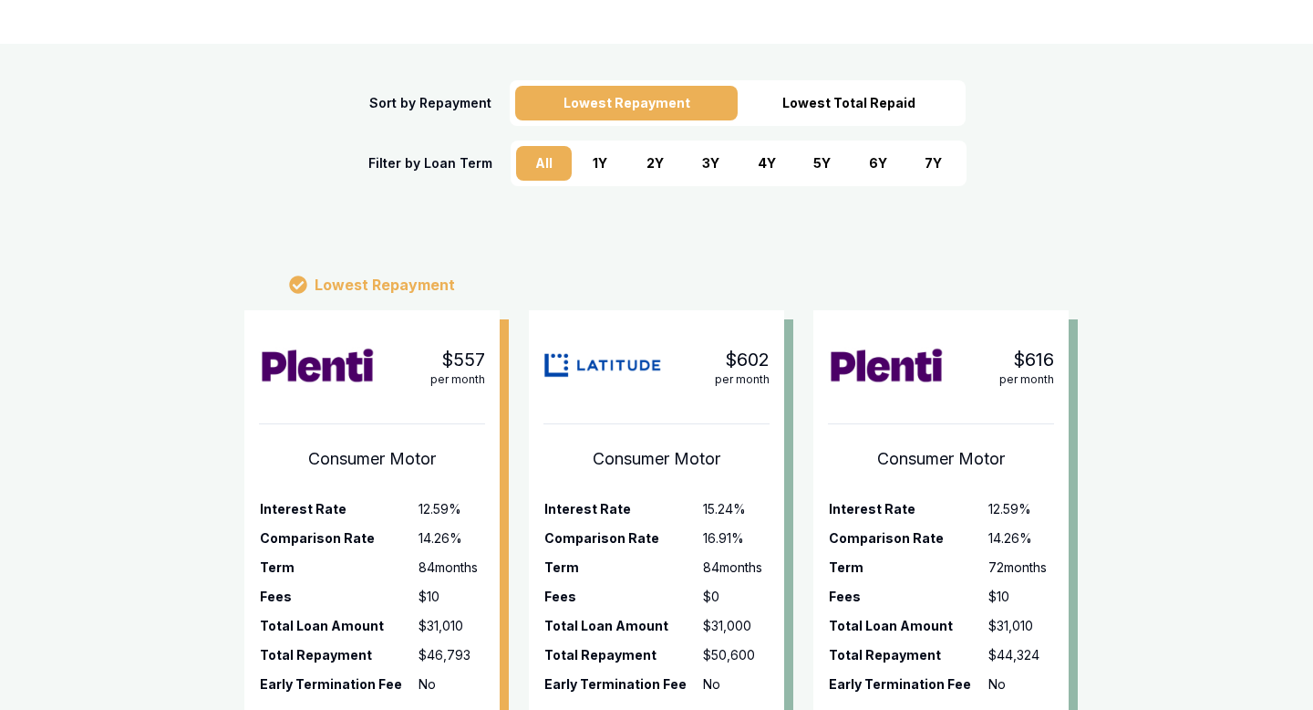
scroll to position [296, 0]
click at [836, 111] on div "Lowest Total Repaid" at bounding box center [849, 102] width 223 height 35
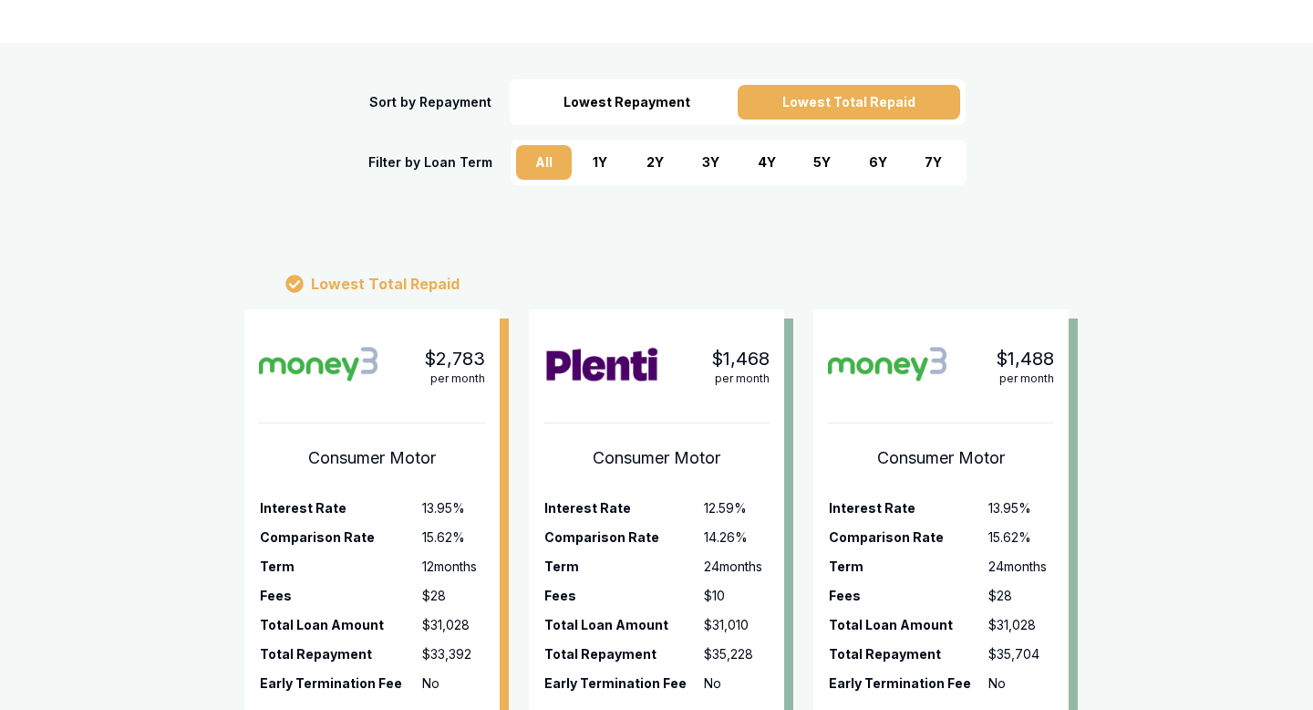
click at [622, 105] on div "Lowest Repayment" at bounding box center [626, 102] width 223 height 35
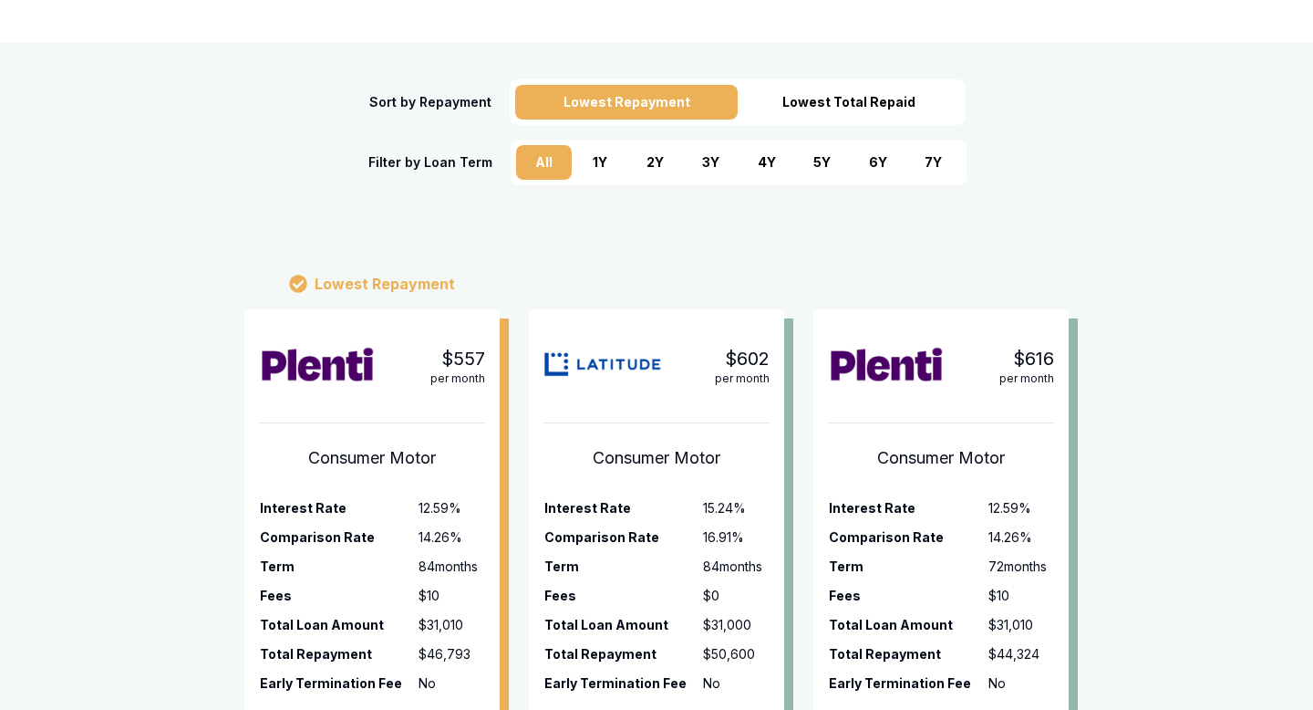
scroll to position [273, 0]
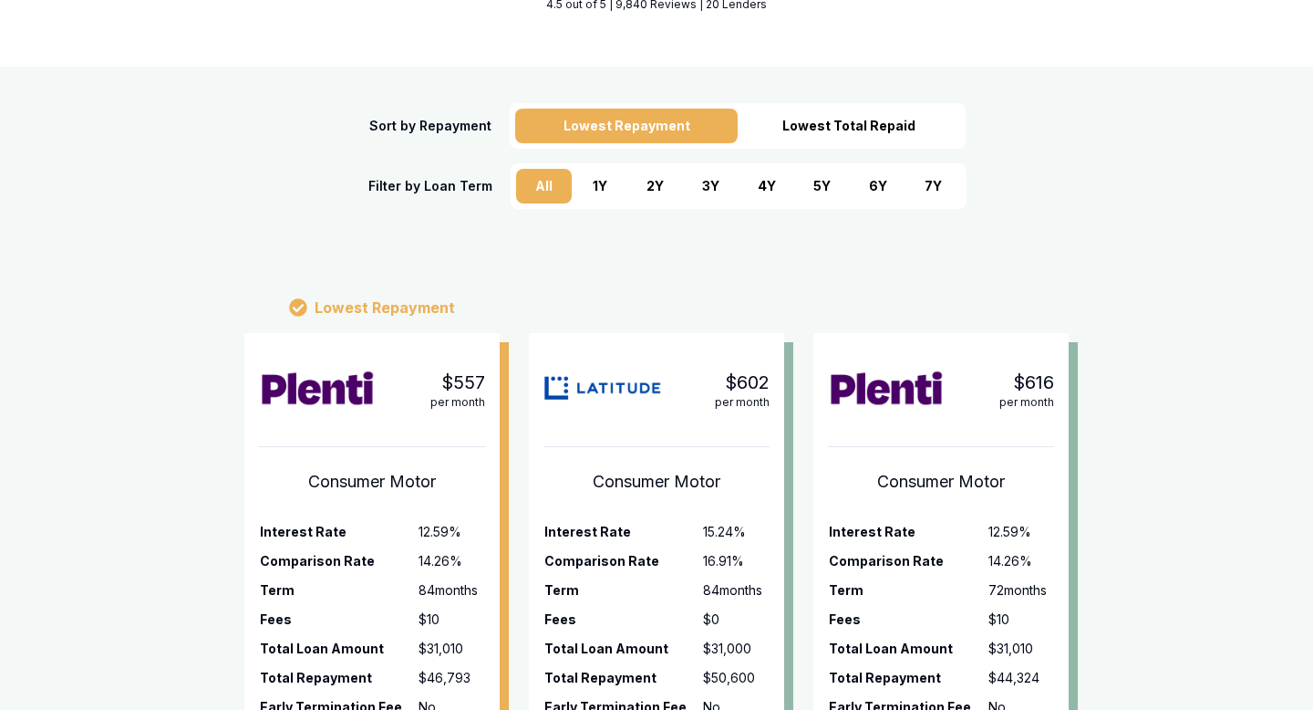
click at [802, 191] on div "5 Y" at bounding box center [822, 186] width 56 height 35
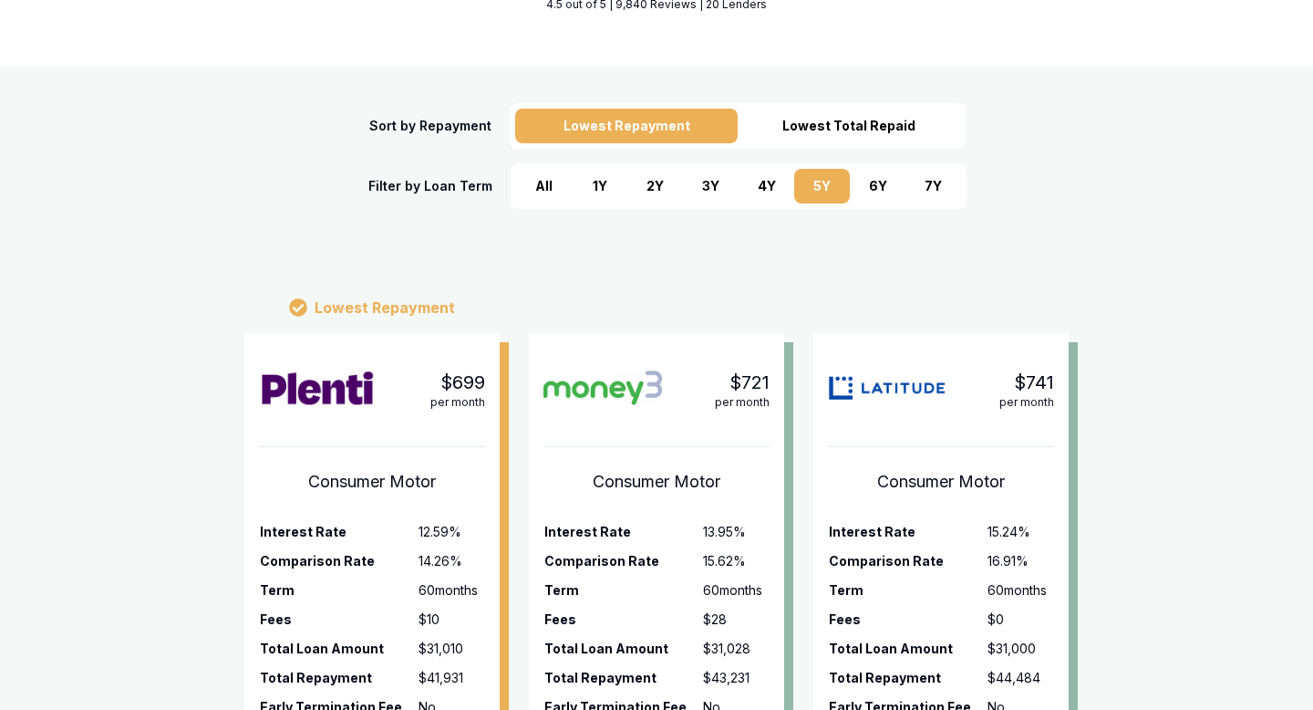
click at [711, 191] on div "3 Y" at bounding box center [711, 186] width 56 height 35
click at [762, 189] on div "4 Y" at bounding box center [767, 186] width 56 height 35
click at [805, 192] on div "5 Y" at bounding box center [822, 186] width 56 height 35
click at [734, 187] on div "3 Y" at bounding box center [711, 186] width 56 height 35
click at [770, 154] on div "Sort by Repayment Lowest Repayment Lowest Total Repaid Filter by Loan Term All …" at bounding box center [657, 156] width 1284 height 106
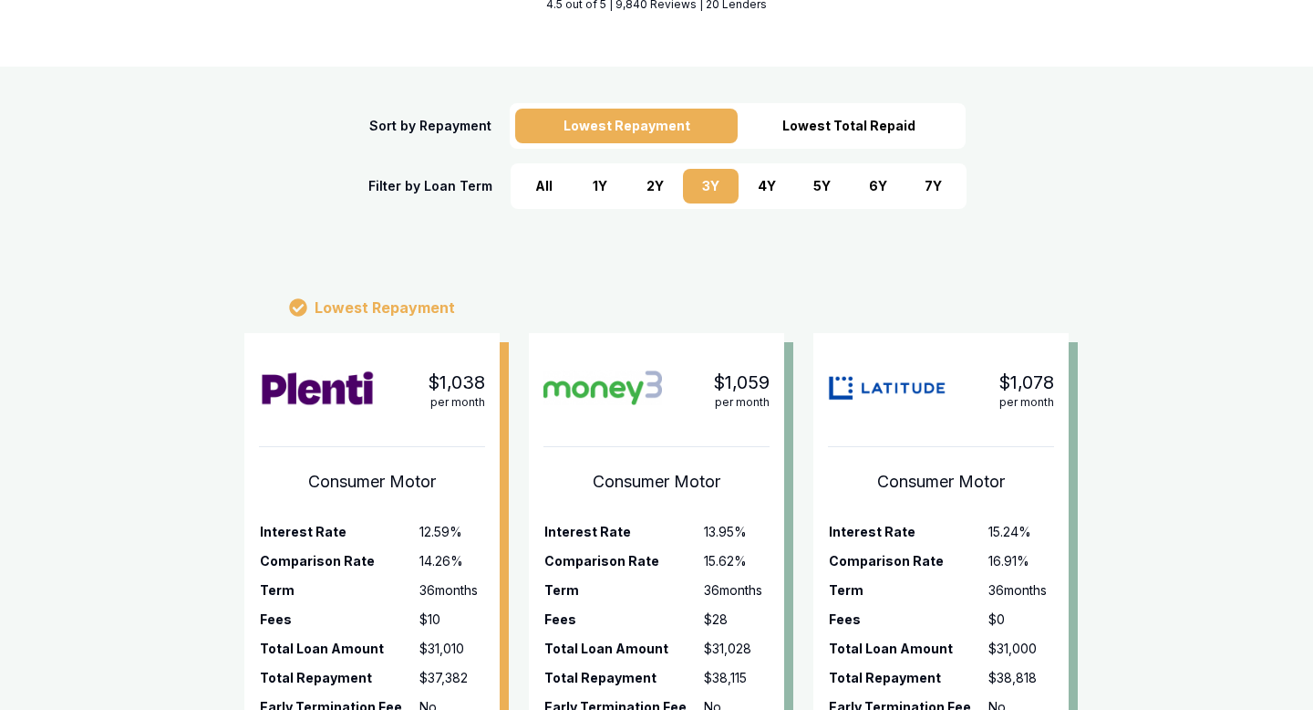
click at [770, 178] on div "4 Y" at bounding box center [767, 186] width 56 height 35
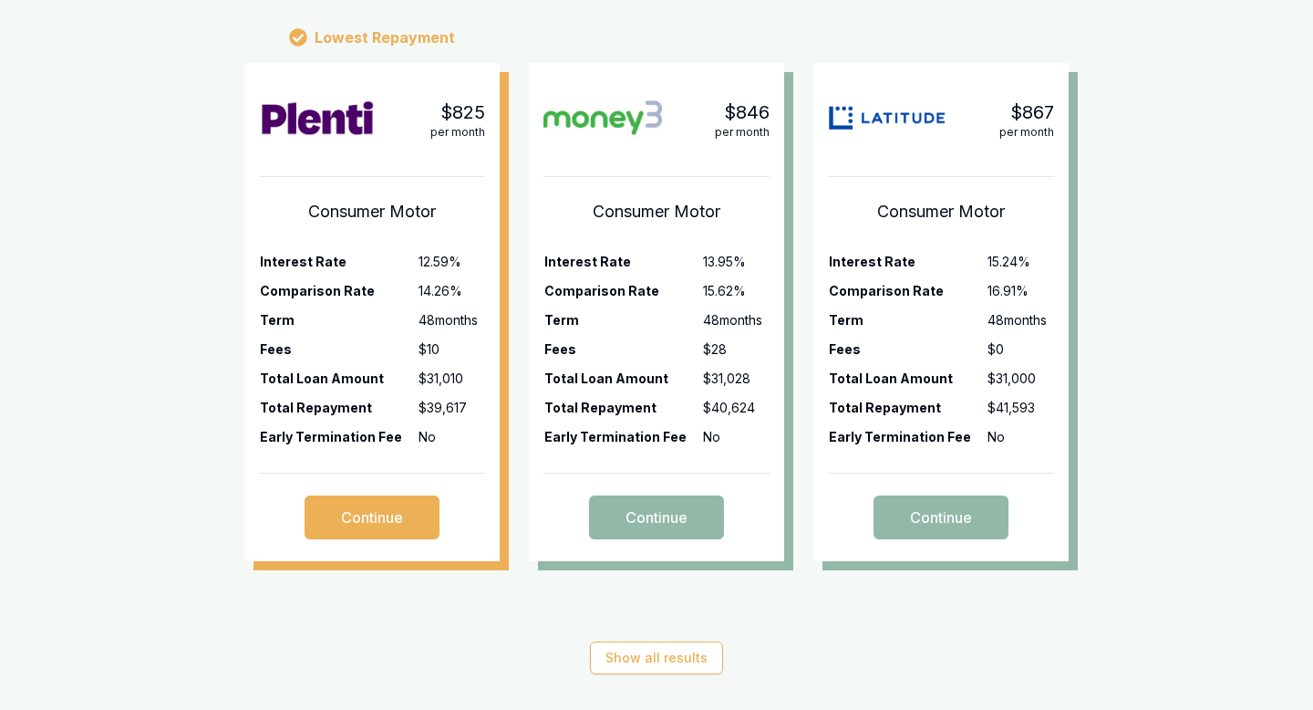
scroll to position [561, 0]
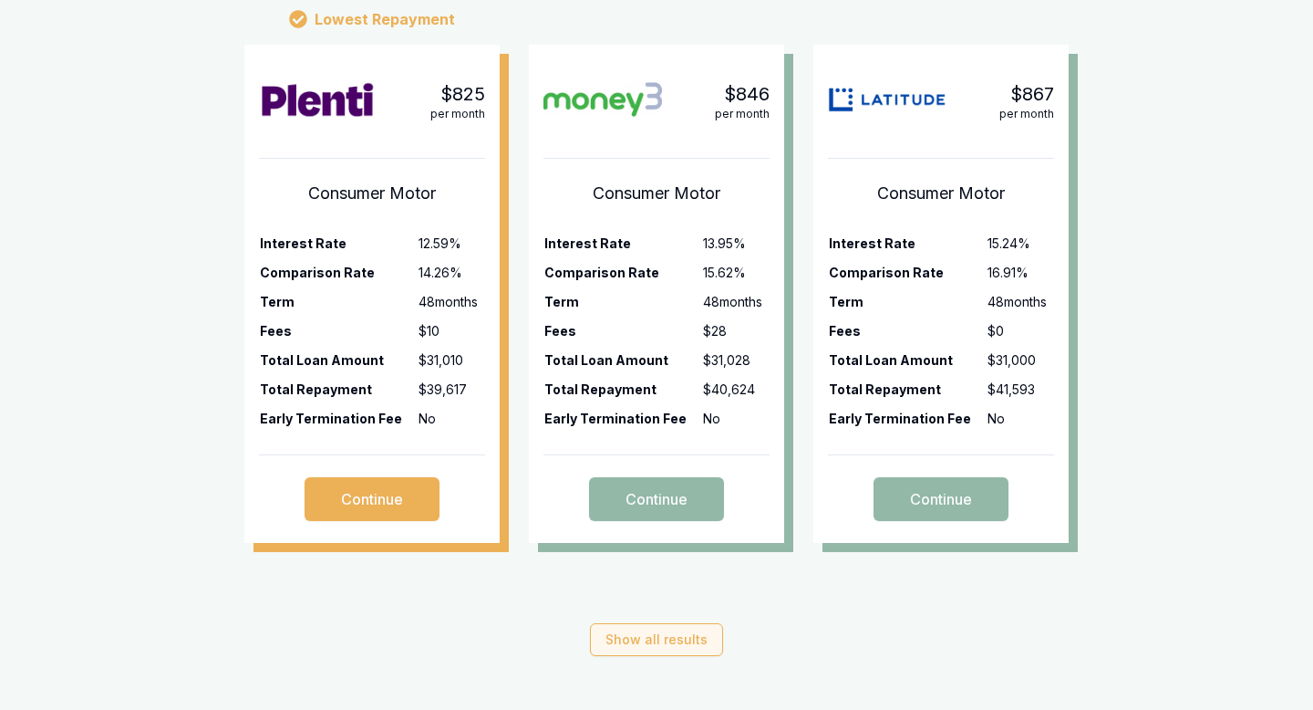
click at [667, 642] on button "Show all results" at bounding box center [656, 639] width 133 height 33
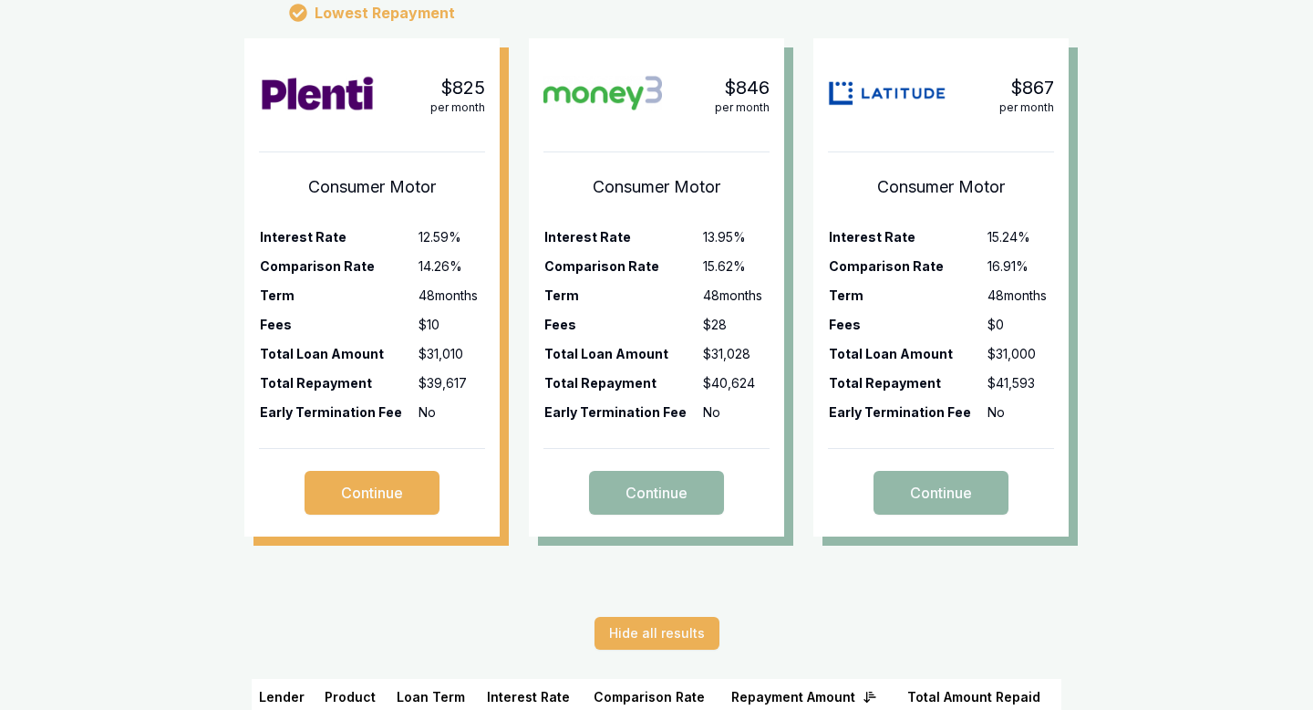
scroll to position [713, 0]
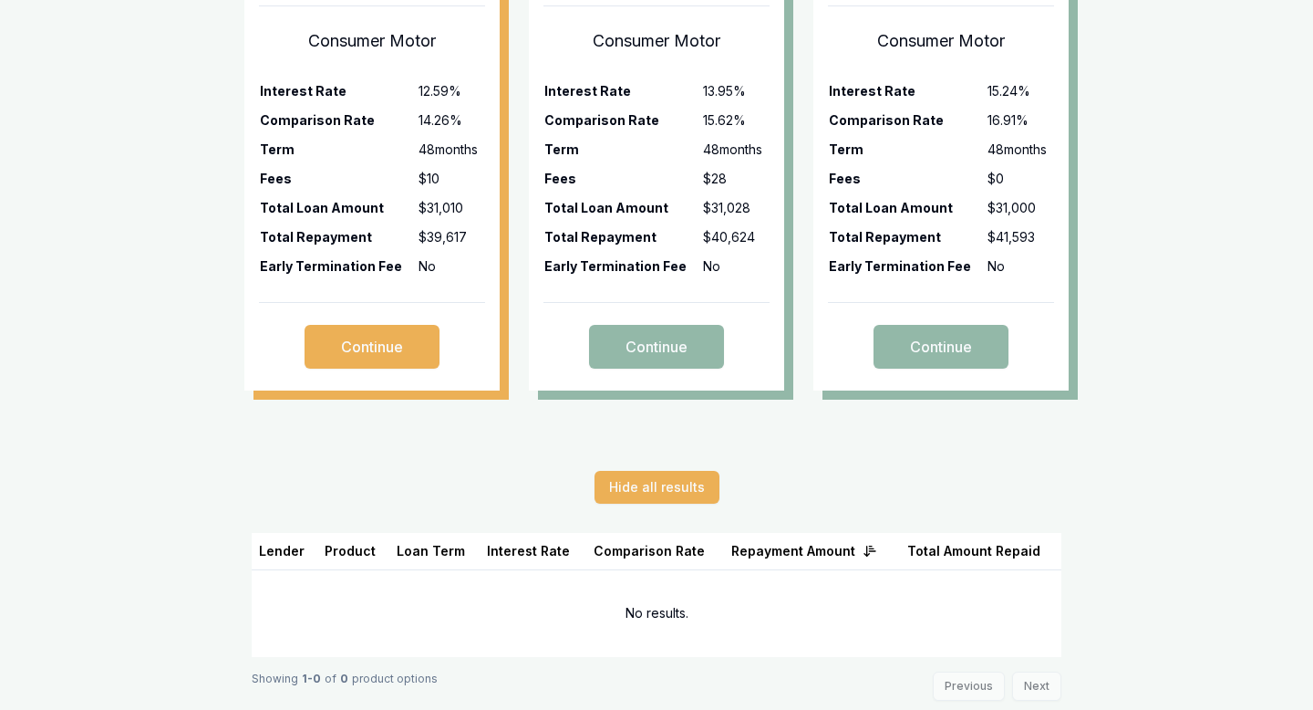
click at [346, 555] on div "Product" at bounding box center [353, 551] width 57 height 18
click at [630, 555] on div "Comparison Rate" at bounding box center [655, 551] width 123 height 18
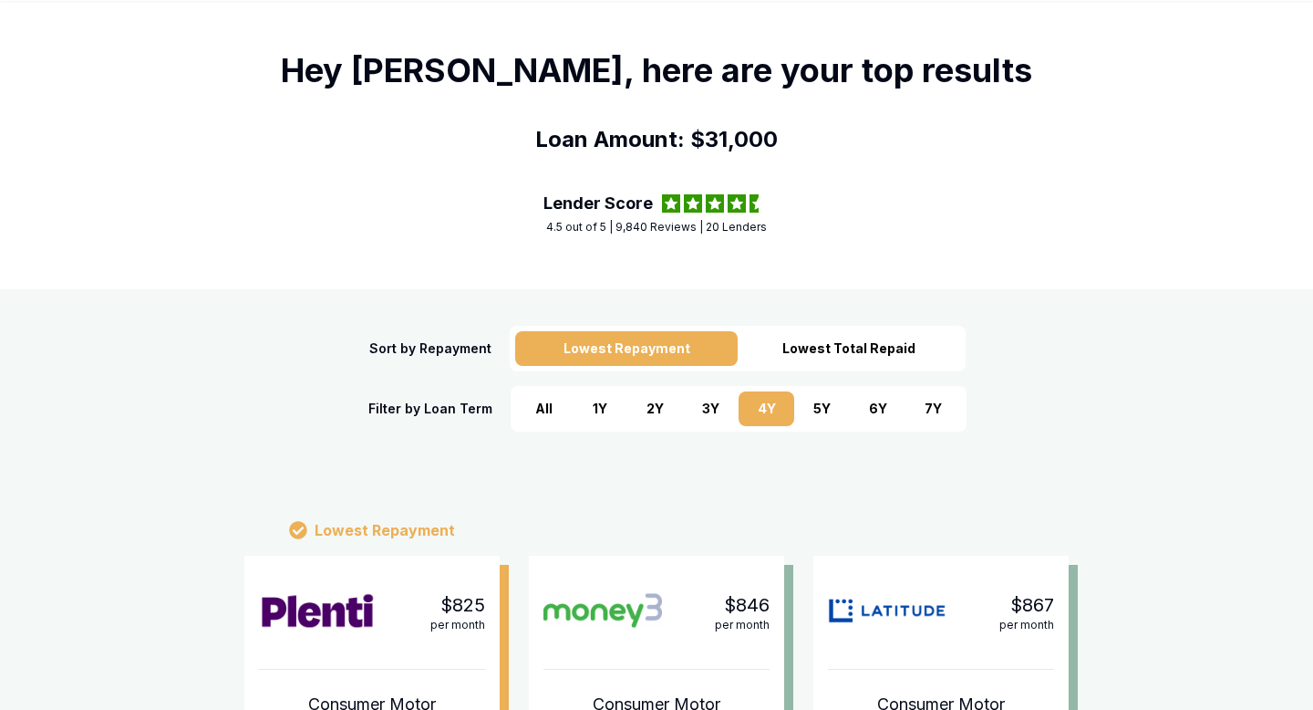
scroll to position [57, 0]
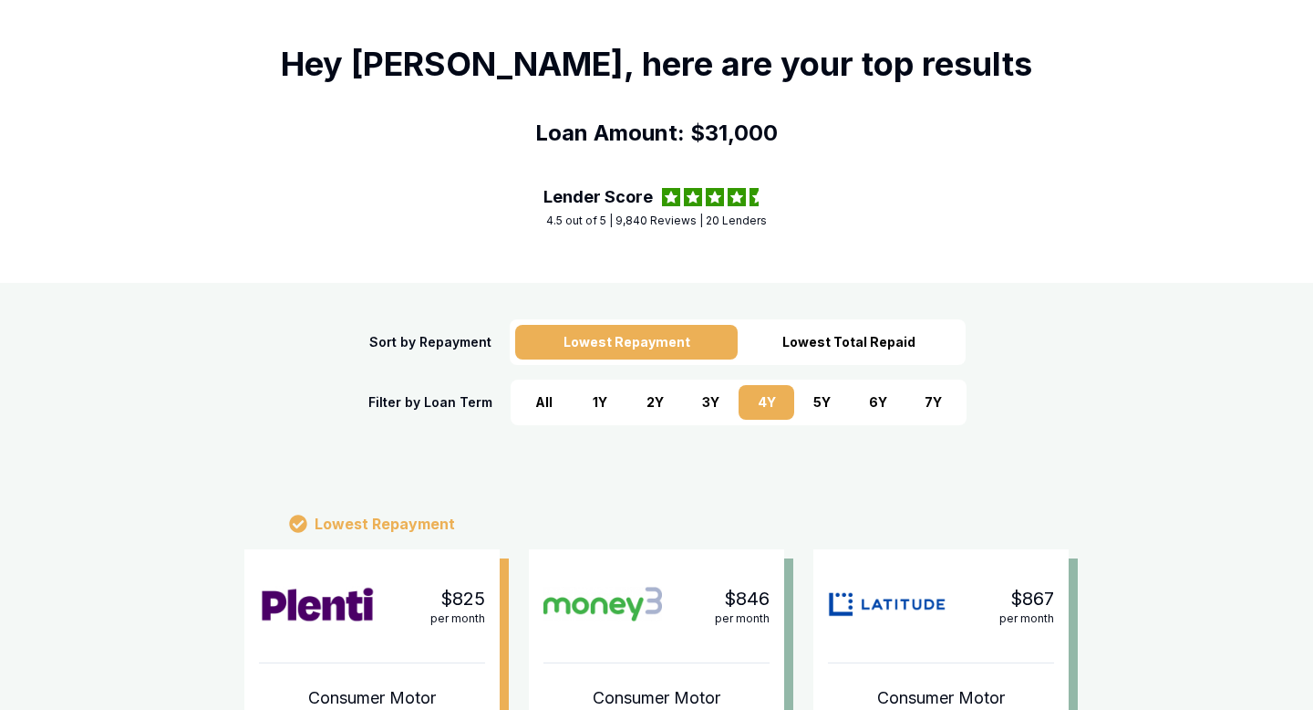
click at [873, 334] on div "Lowest Total Repaid" at bounding box center [849, 342] width 223 height 35
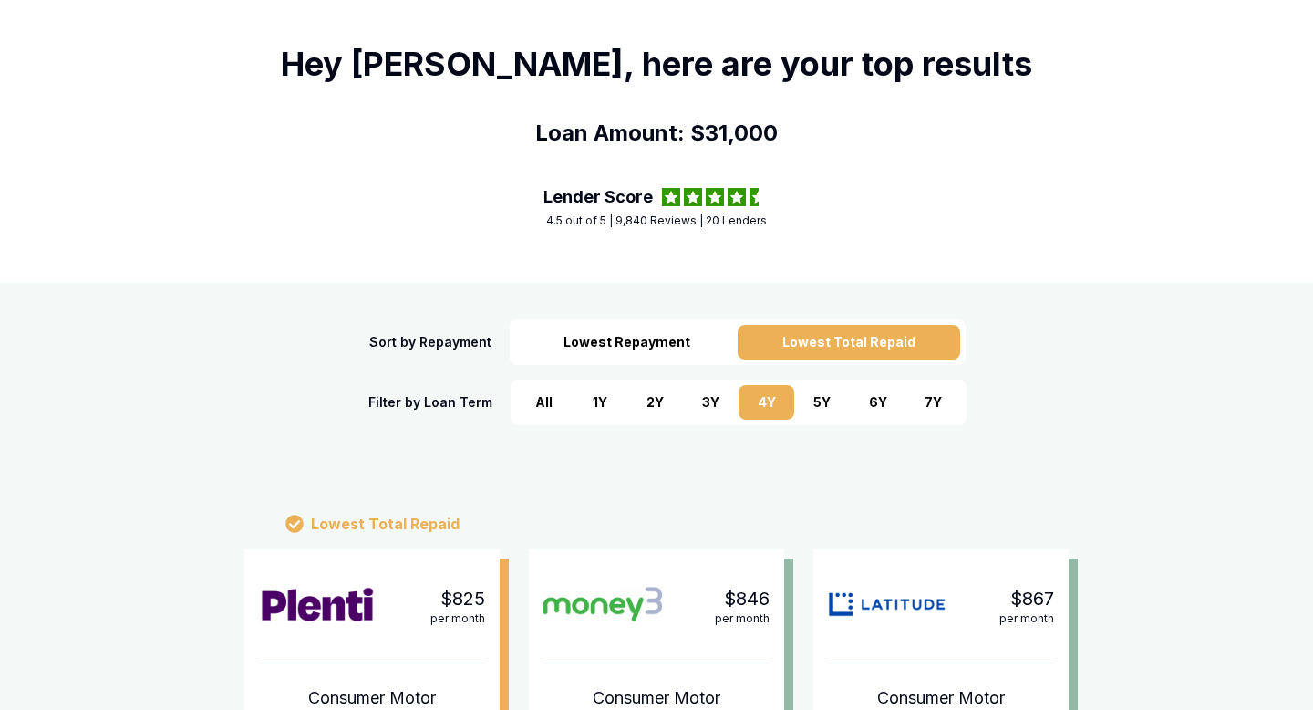
click at [674, 351] on div "Lowest Repayment" at bounding box center [626, 342] width 223 height 35
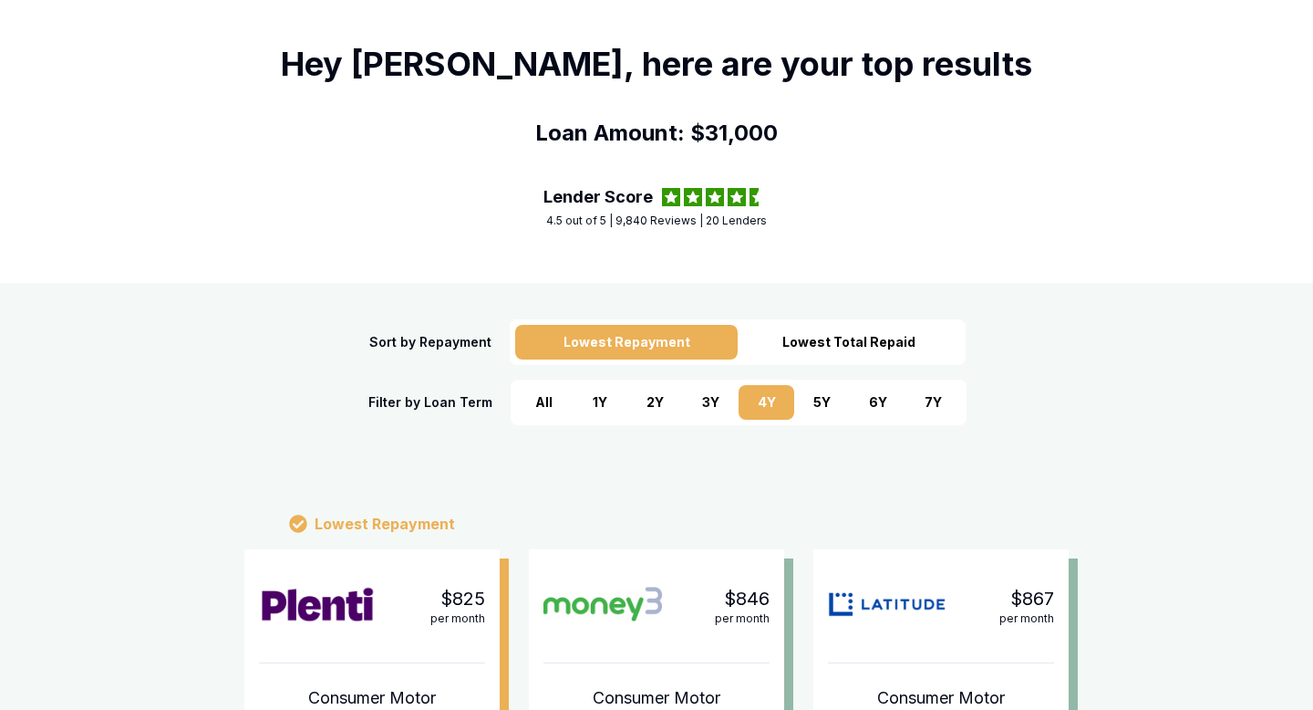
click at [851, 348] on div "Lowest Total Repaid" at bounding box center [849, 342] width 223 height 35
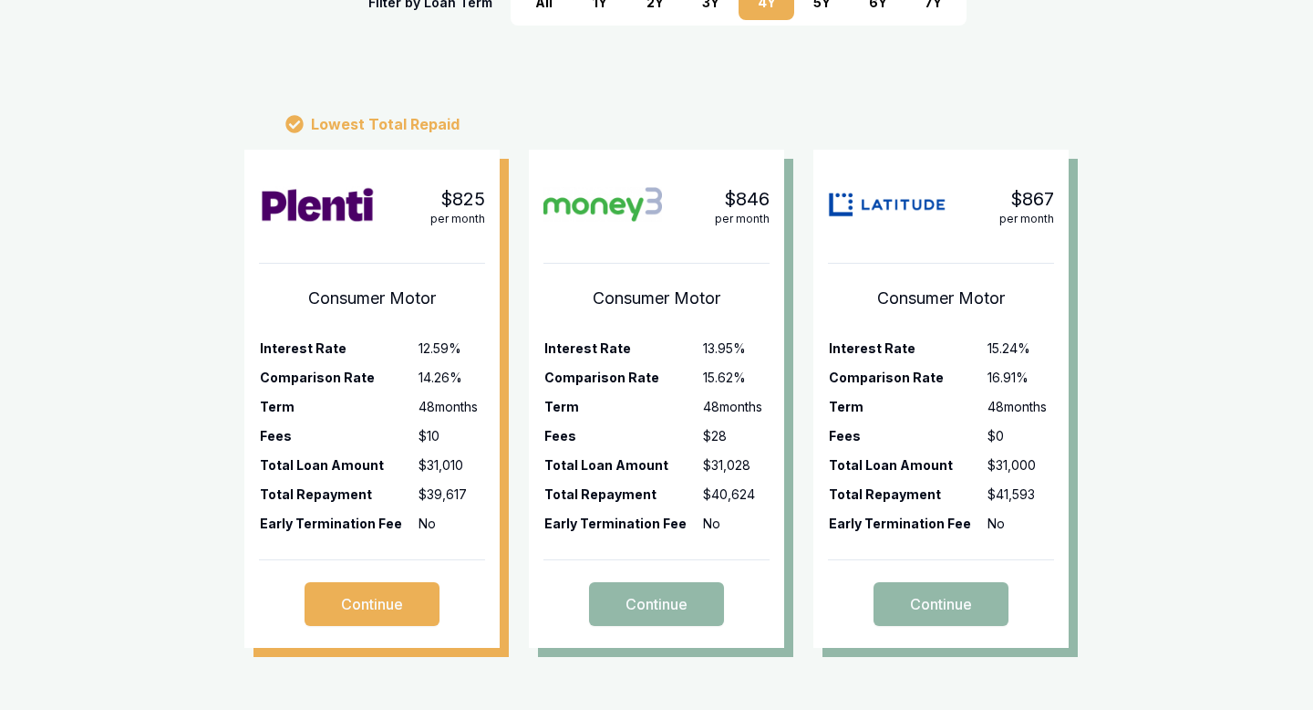
scroll to position [458, 0]
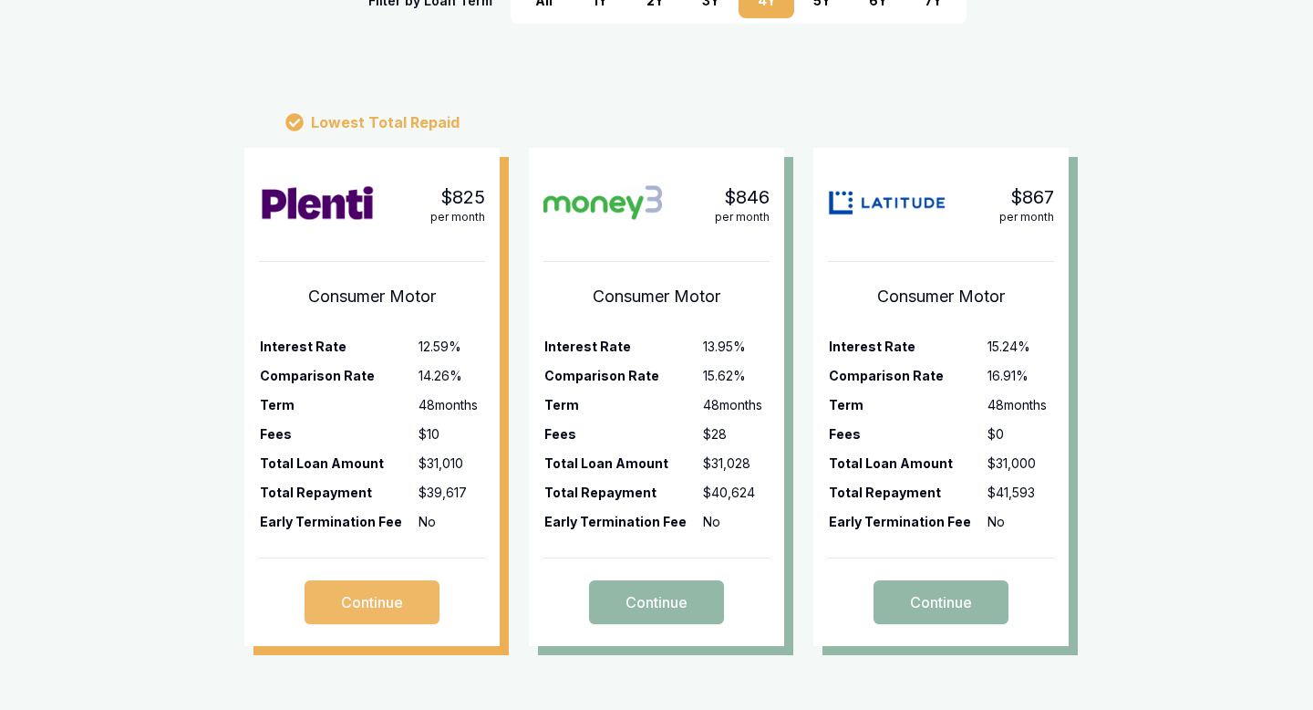
click at [407, 594] on button "Continue" at bounding box center [372, 602] width 135 height 44
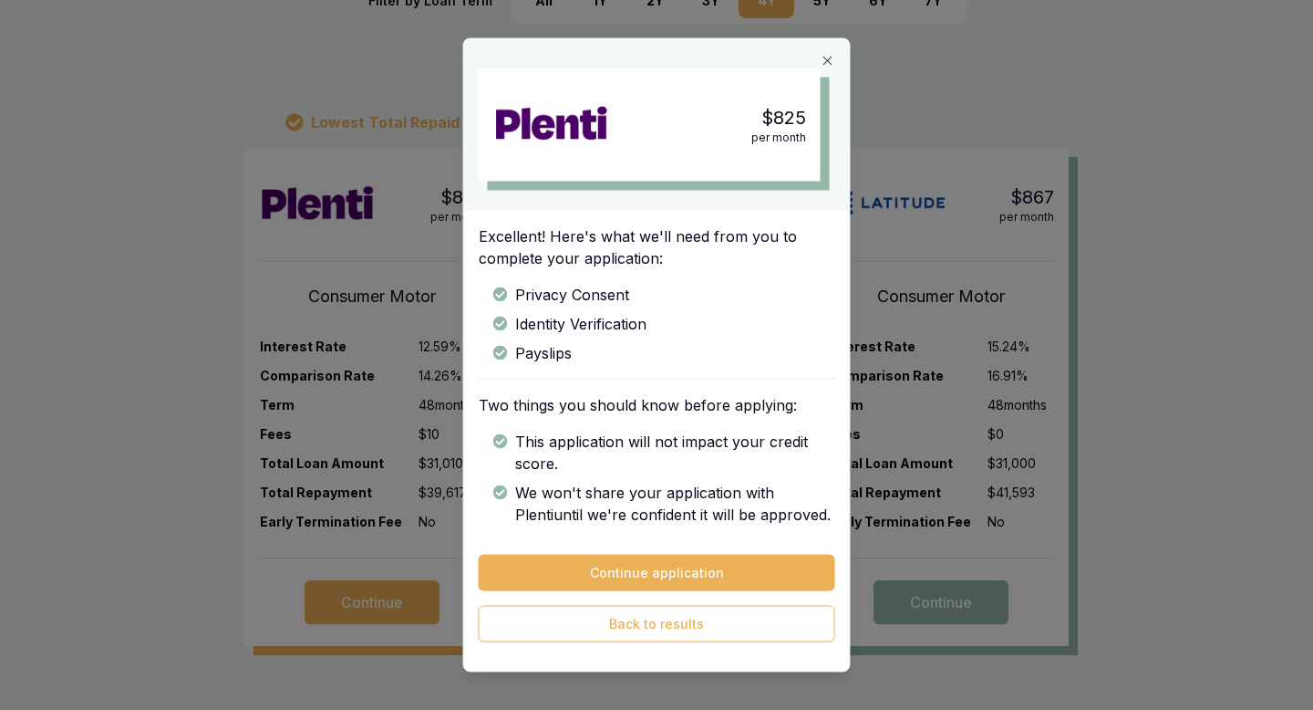
click at [832, 56] on icon "button" at bounding box center [828, 61] width 15 height 15
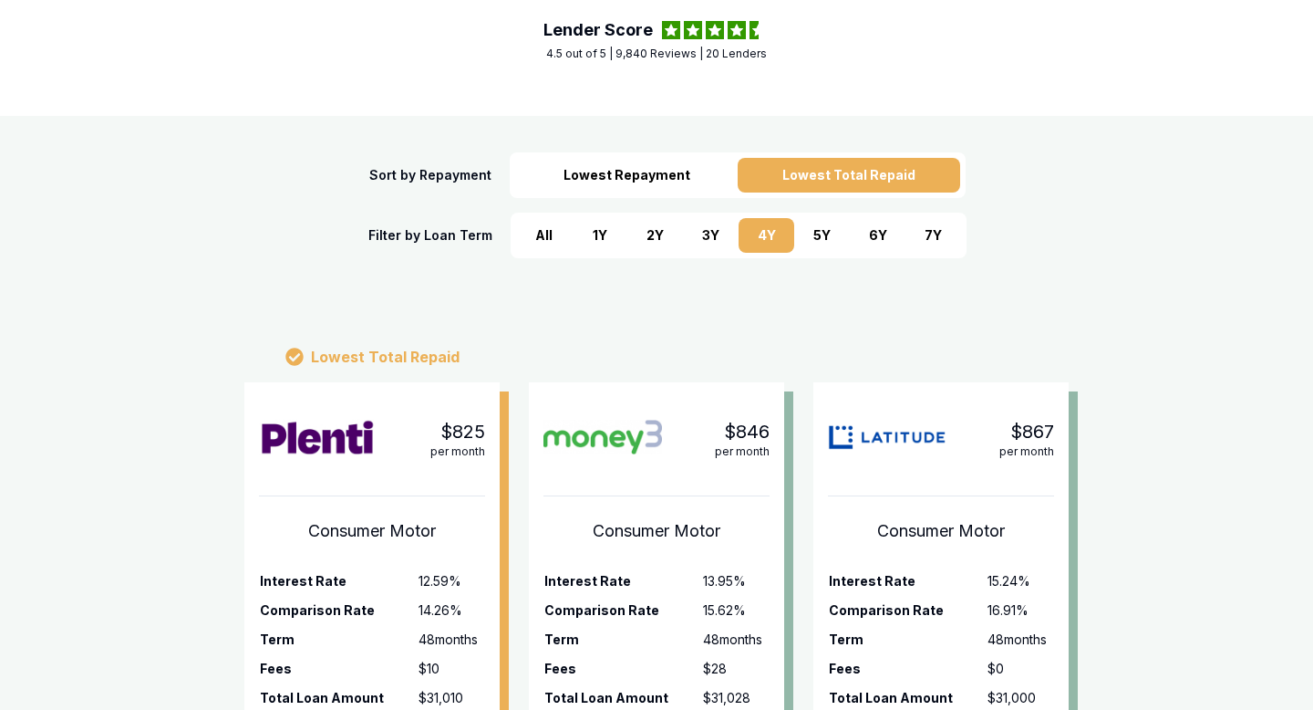
scroll to position [0, 0]
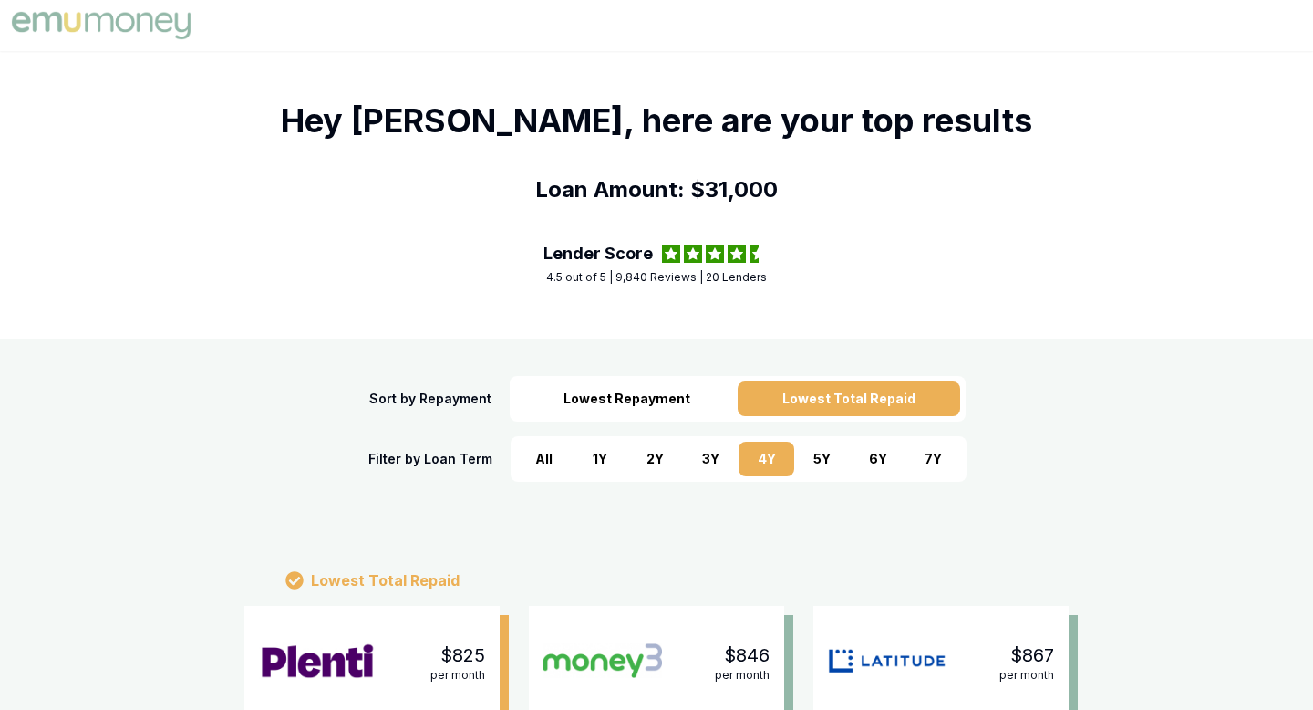
click at [649, 396] on div "Lowest Repayment" at bounding box center [626, 398] width 223 height 35
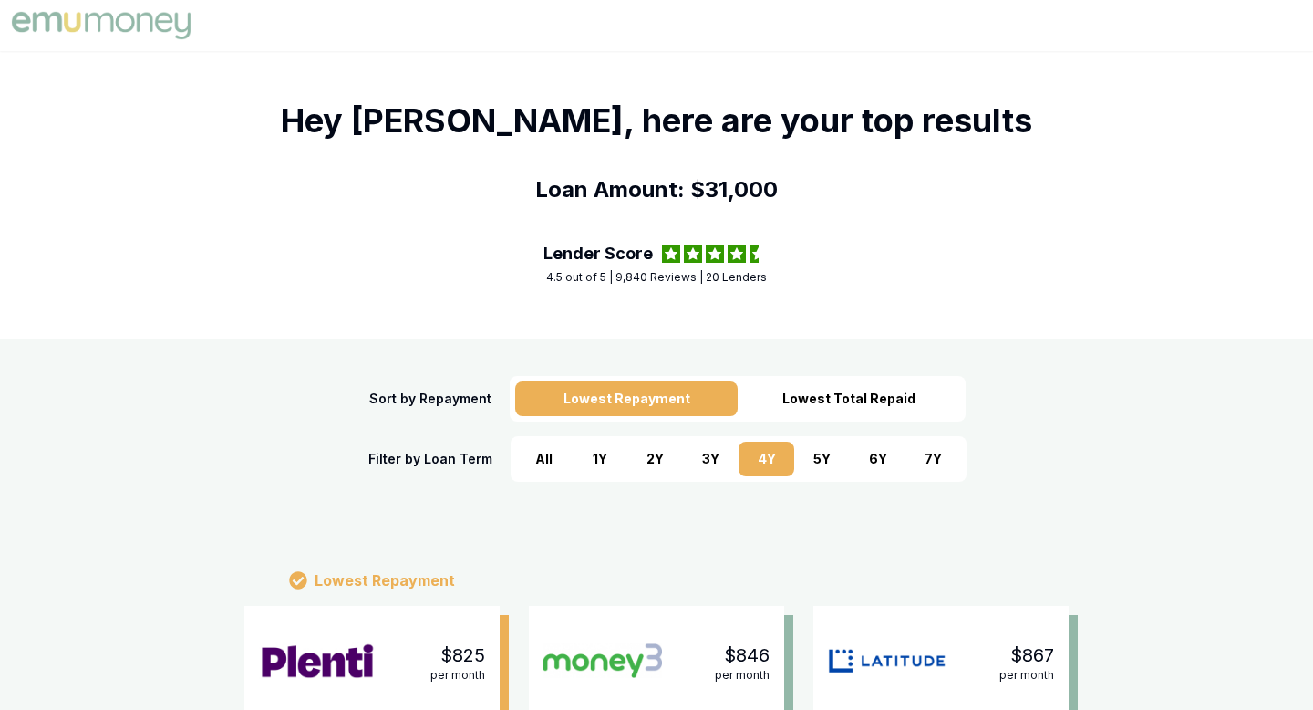
click at [815, 401] on div "Lowest Total Repaid" at bounding box center [849, 398] width 223 height 35
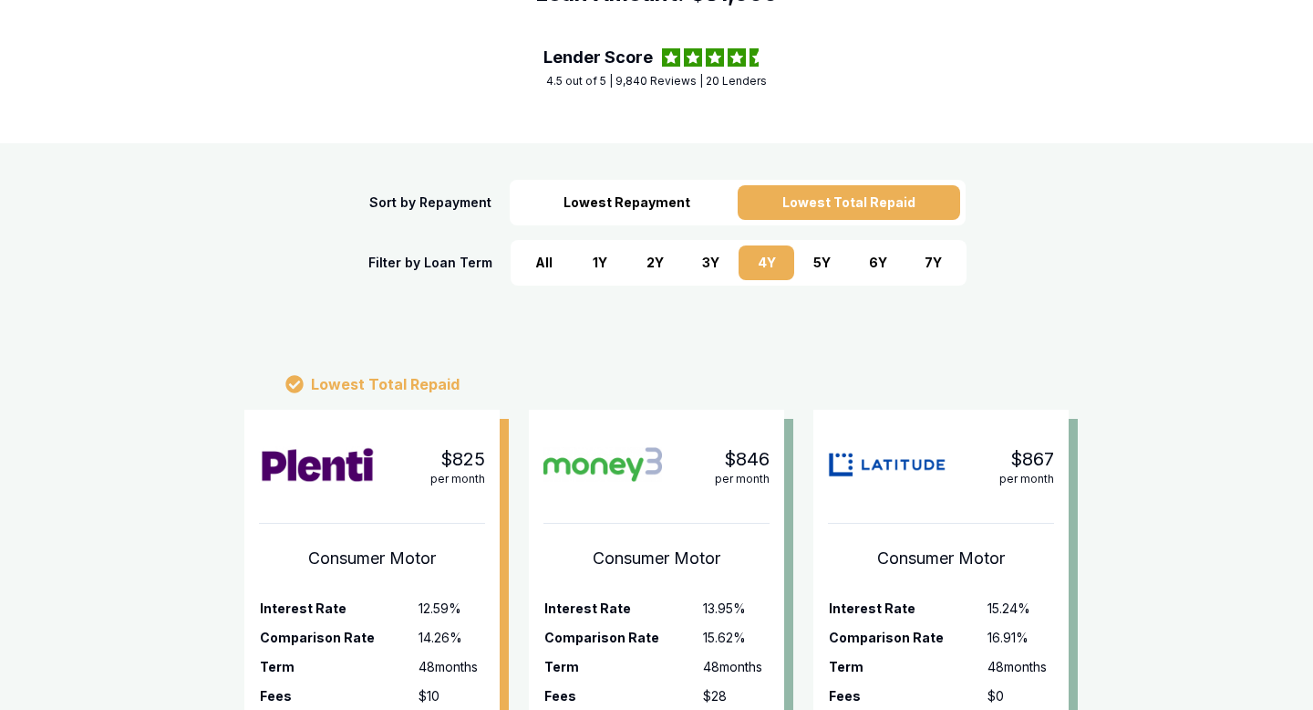
scroll to position [226, 0]
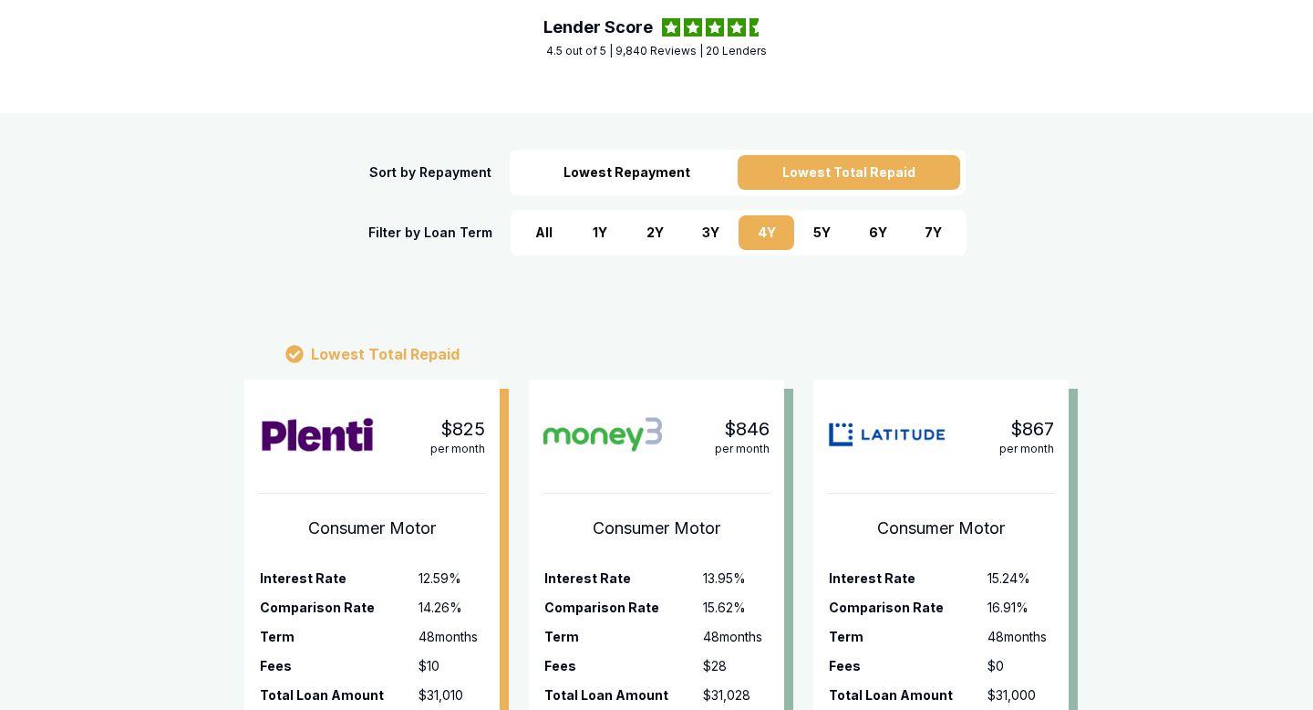
click at [706, 236] on div "3 Y" at bounding box center [711, 232] width 56 height 35
click at [643, 233] on div "2 Y" at bounding box center [656, 232] width 56 height 35
click at [595, 228] on div "1 Y" at bounding box center [600, 232] width 56 height 35
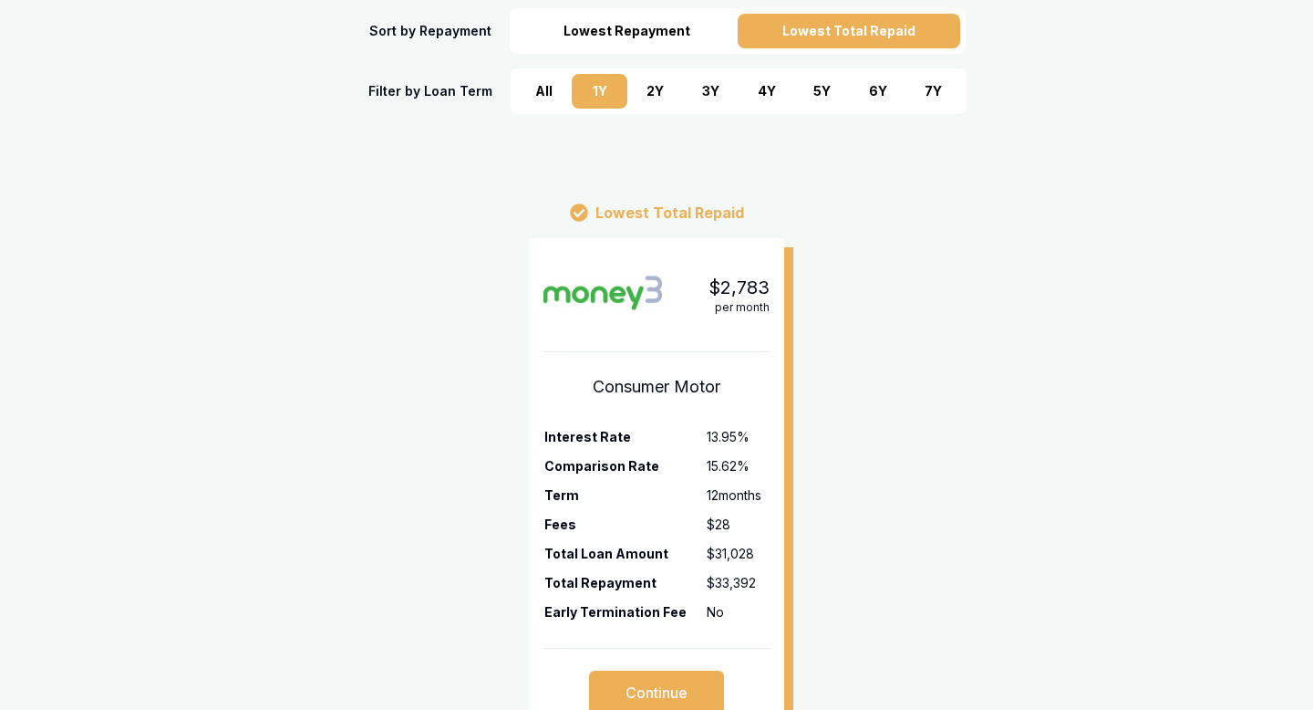
scroll to position [410, 0]
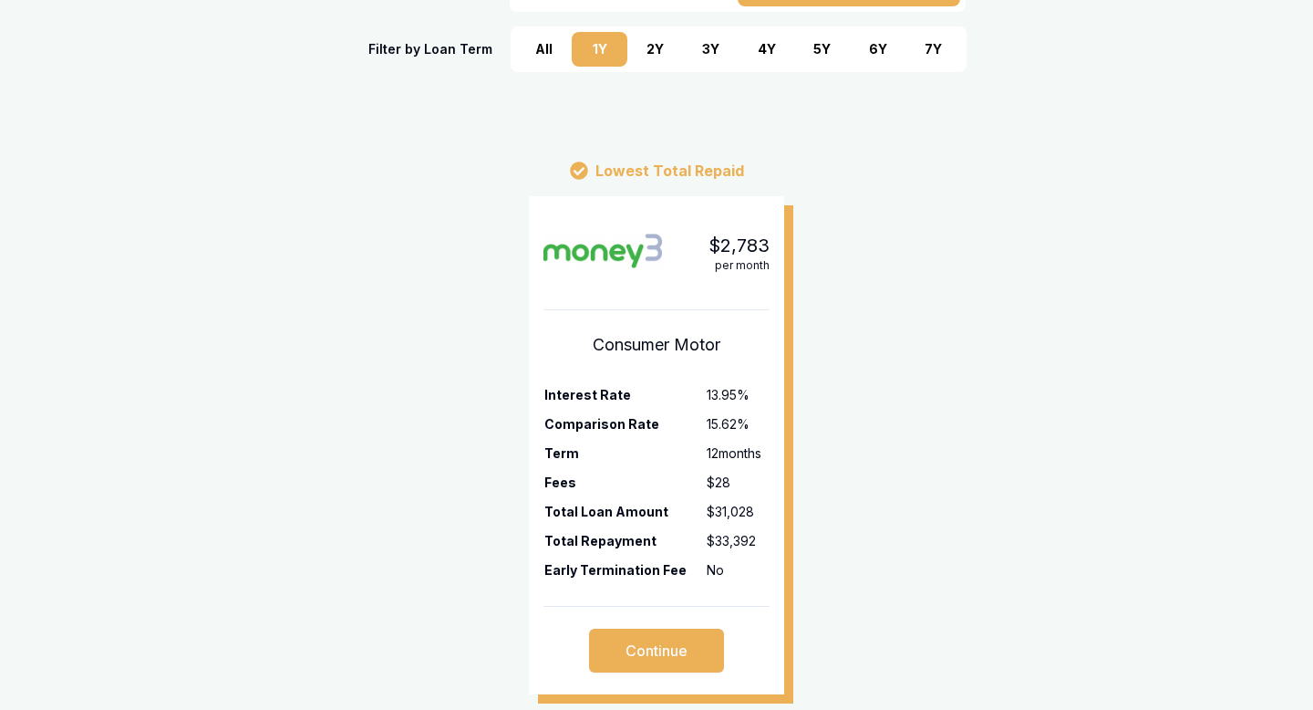
click at [655, 47] on div "2 Y" at bounding box center [656, 49] width 56 height 35
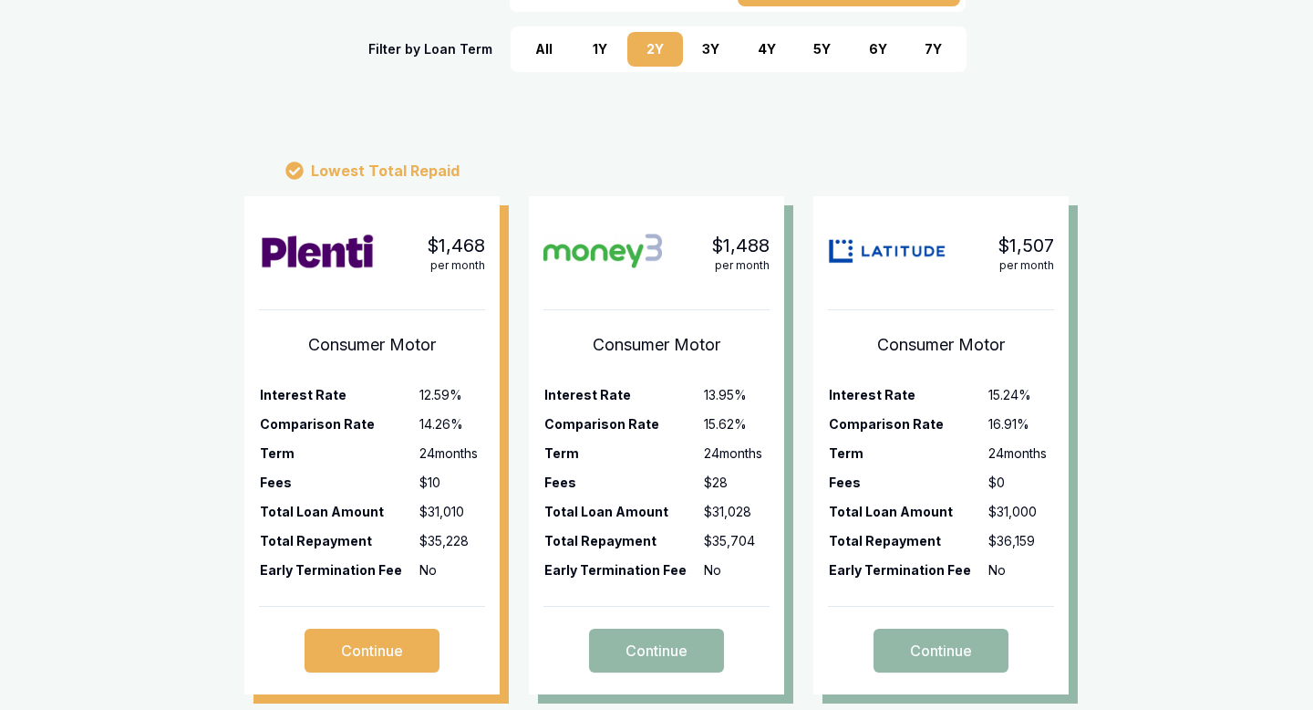
click at [939, 56] on div "7 Y" at bounding box center [934, 49] width 56 height 35
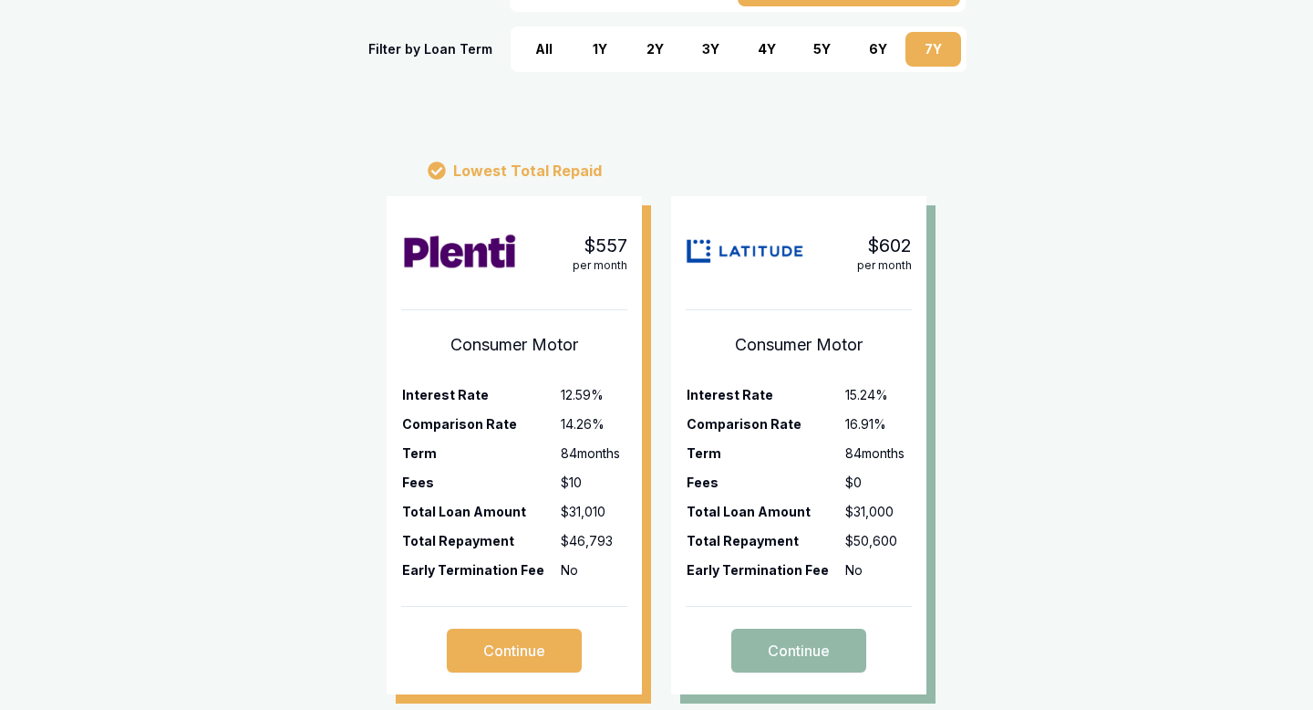
click at [739, 43] on div "4 Y" at bounding box center [767, 49] width 56 height 35
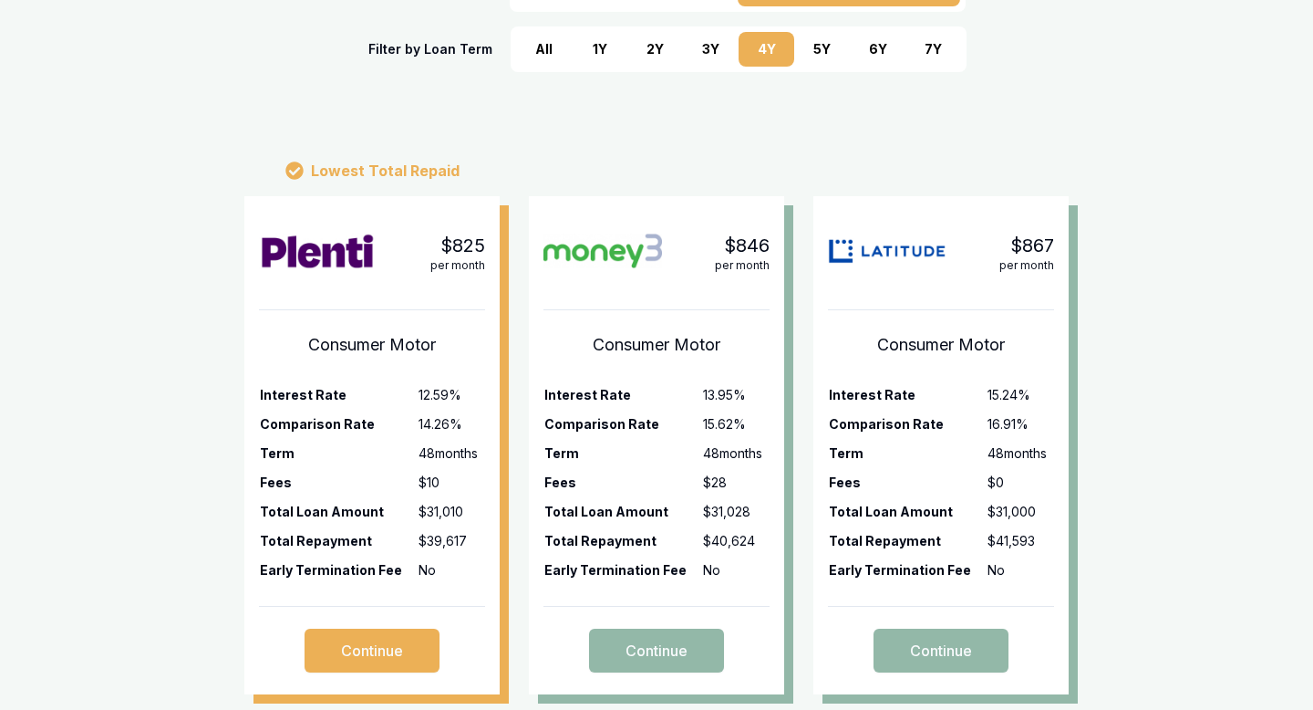
click at [818, 48] on div "5 Y" at bounding box center [822, 49] width 56 height 35
click at [871, 54] on div "6 Y" at bounding box center [878, 49] width 56 height 35
click at [811, 52] on div "5 Y" at bounding box center [822, 49] width 56 height 35
